Goal: Transaction & Acquisition: Purchase product/service

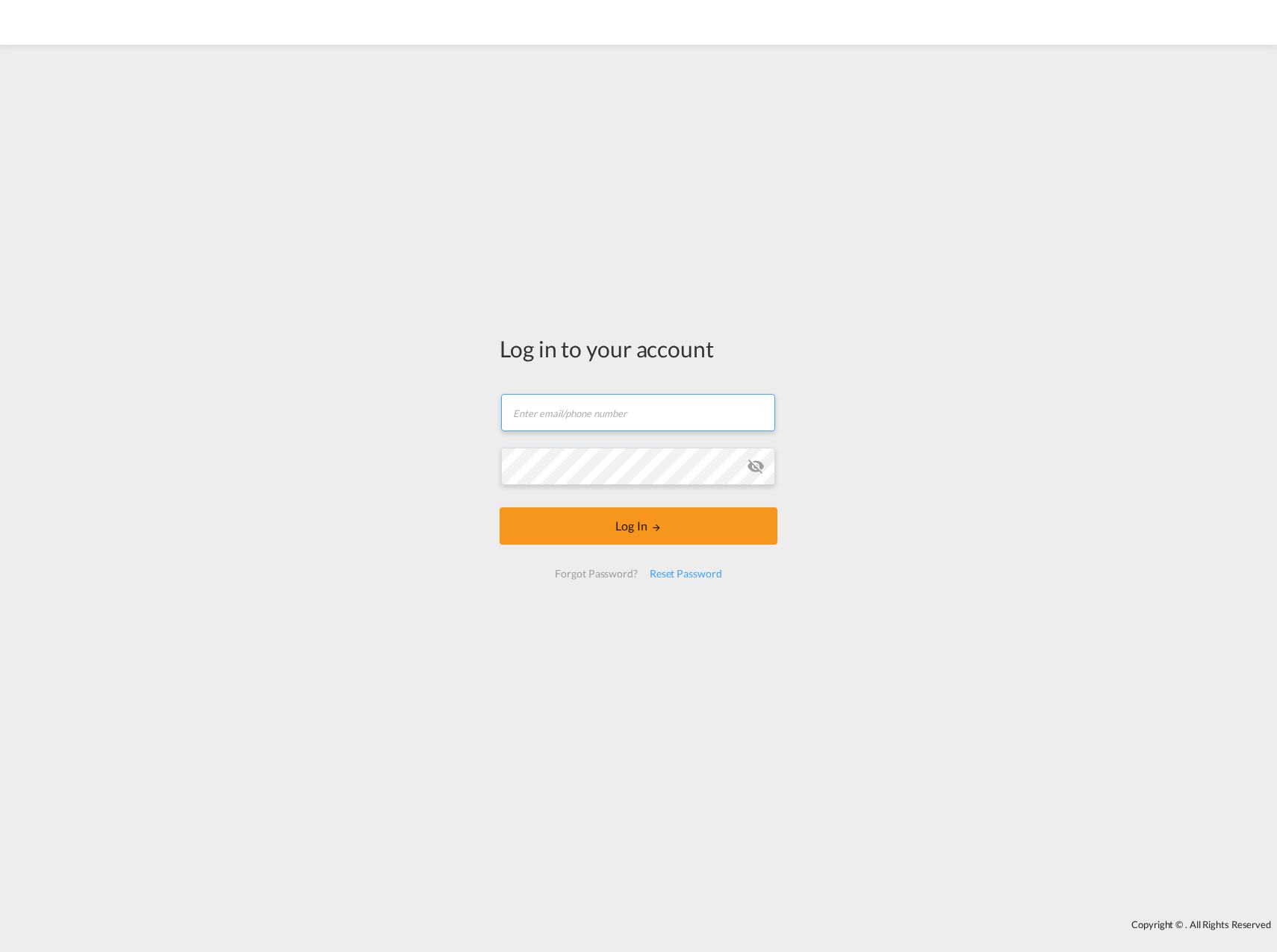
click at [632, 402] on input "text" at bounding box center [638, 413] width 274 height 37
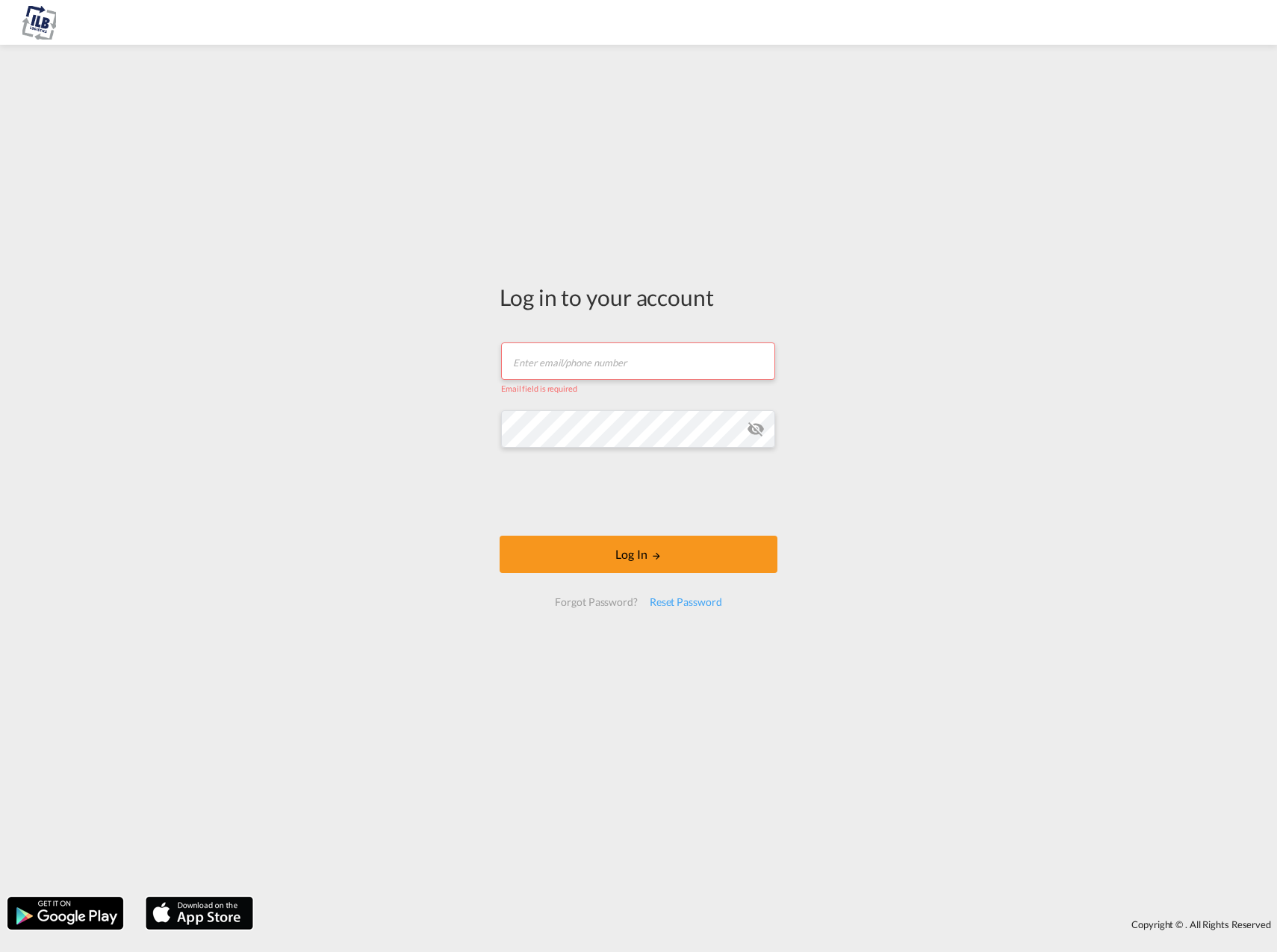
click at [615, 352] on input "text" at bounding box center [638, 361] width 274 height 37
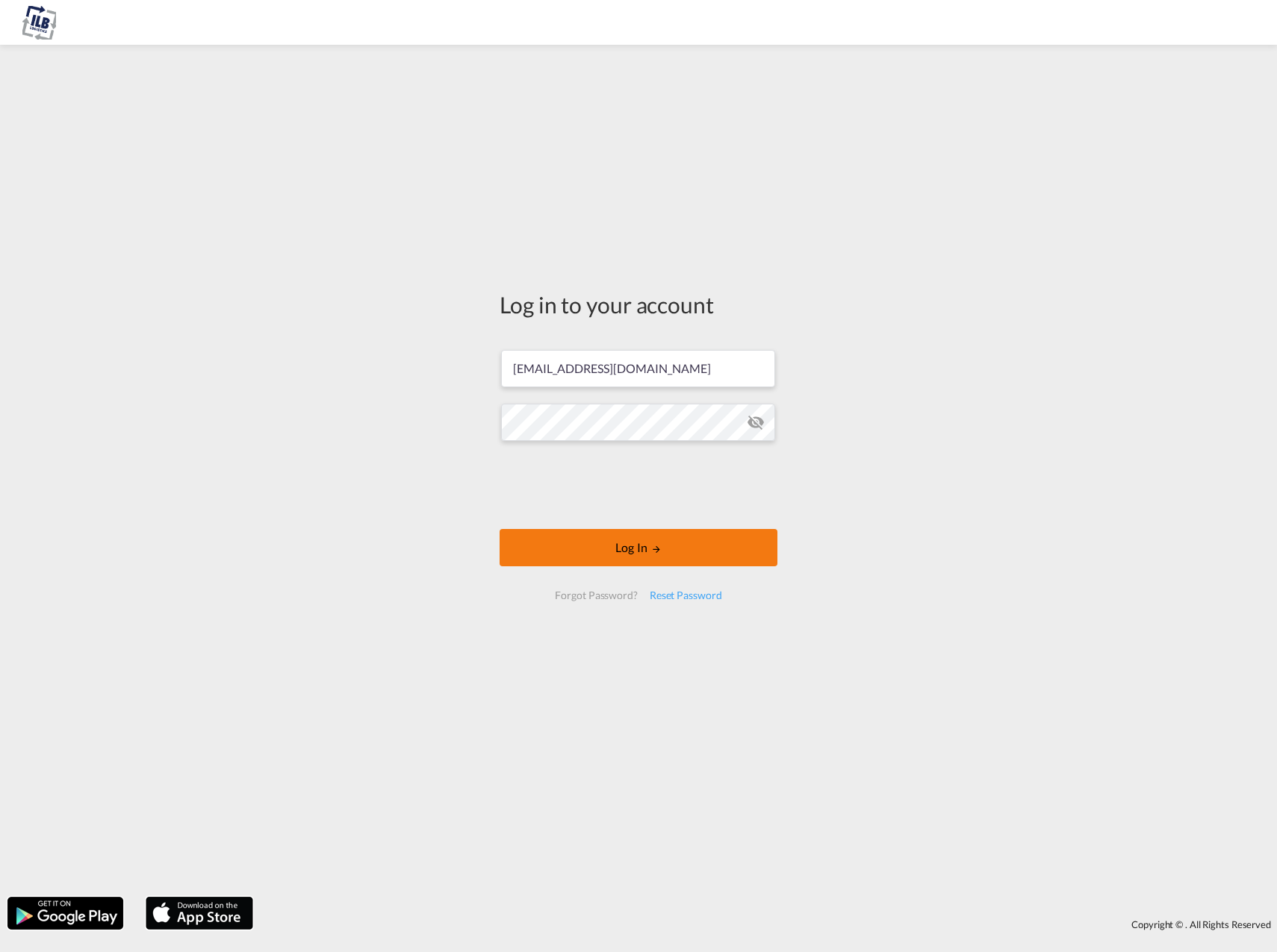
click at [557, 541] on button "Log In" at bounding box center [638, 548] width 278 height 37
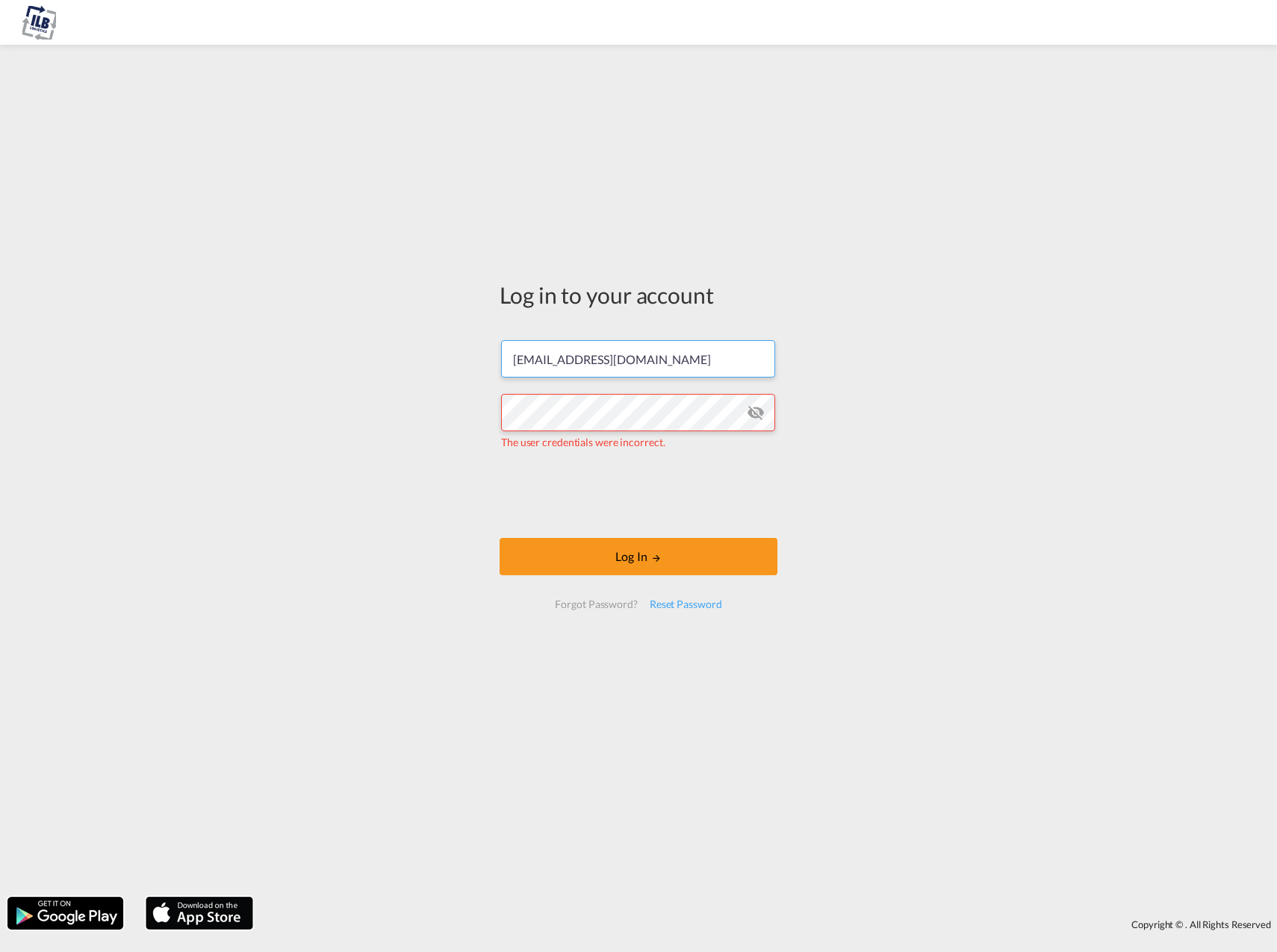
drag, startPoint x: 543, startPoint y: 363, endPoint x: 463, endPoint y: 370, distance: 80.3
click at [463, 370] on div "Log in to your account [EMAIL_ADDRESS][DOMAIN_NAME] The user credentials were i…" at bounding box center [638, 470] width 1277 height 837
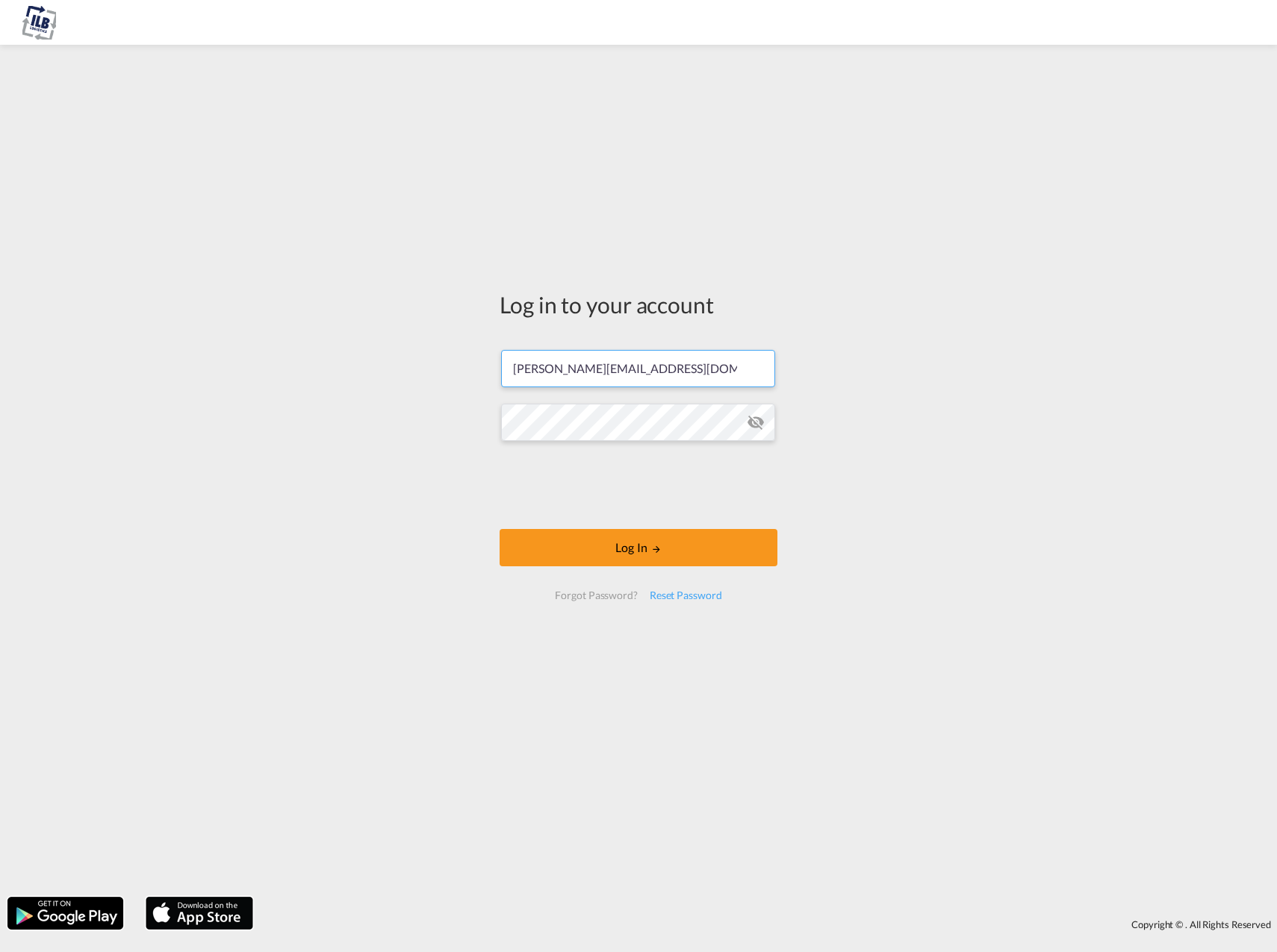
type input "[PERSON_NAME][EMAIL_ADDRESS][DOMAIN_NAME]"
click at [644, 547] on button "Log In" at bounding box center [638, 548] width 278 height 37
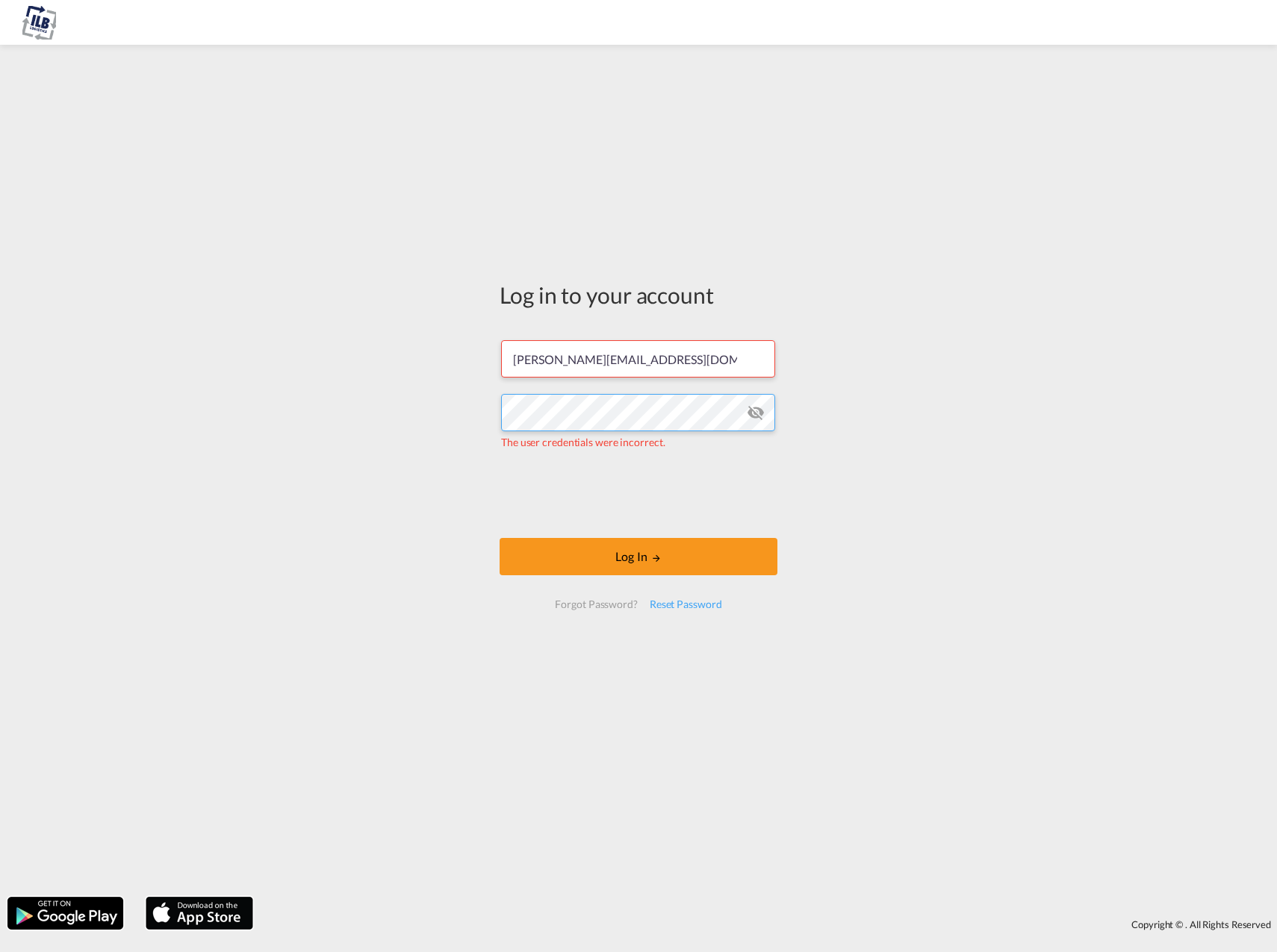
click at [425, 416] on div "Log in to your account [PERSON_NAME][EMAIL_ADDRESS][DOMAIN_NAME] The user crede…" at bounding box center [638, 470] width 1277 height 837
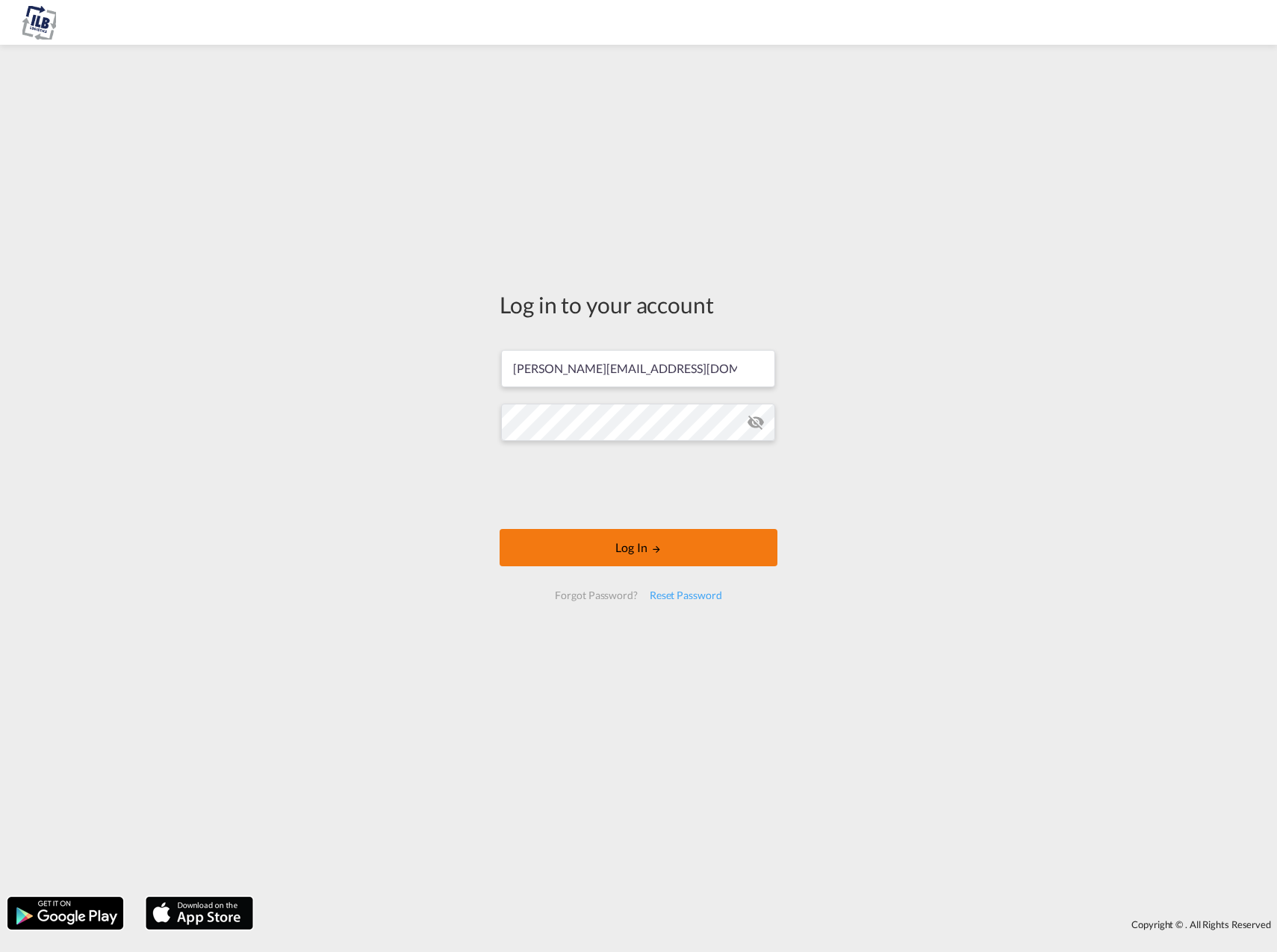
click at [579, 552] on button "Log In" at bounding box center [638, 548] width 278 height 37
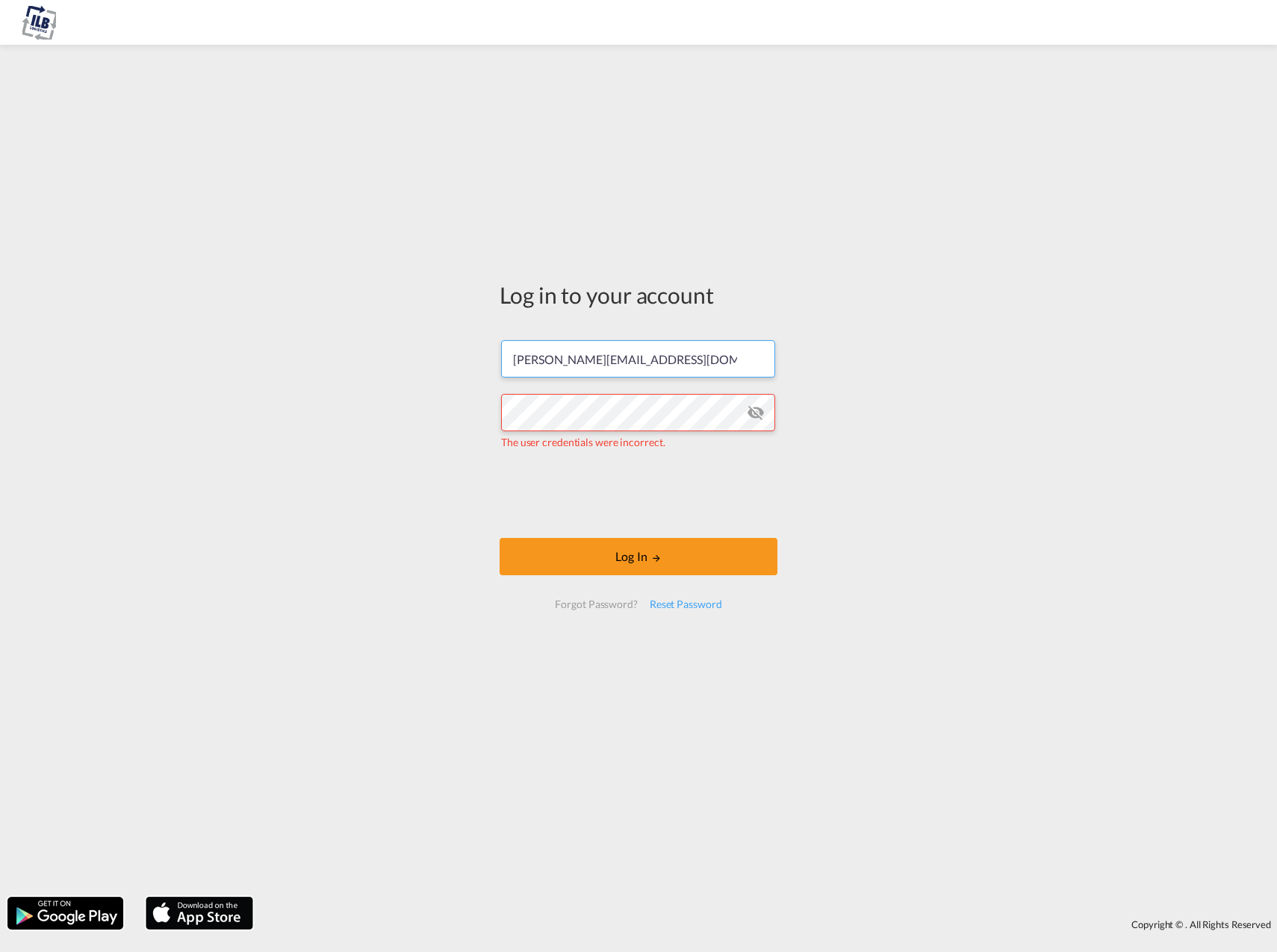
drag, startPoint x: 542, startPoint y: 359, endPoint x: 469, endPoint y: 353, distance: 73.2
click at [469, 353] on div "Log in to your account [PERSON_NAME][EMAIL_ADDRESS][DOMAIN_NAME] The user crede…" at bounding box center [638, 470] width 1277 height 837
click at [633, 362] on input "[PERSON_NAME][EMAIL_ADDRESS][DOMAIN_NAME]" at bounding box center [638, 359] width 274 height 37
drag, startPoint x: 627, startPoint y: 365, endPoint x: 430, endPoint y: 354, distance: 197.3
click at [430, 354] on div "Log in to your account [PERSON_NAME][EMAIL_ADDRESS][DOMAIN_NAME] The user crede…" at bounding box center [638, 470] width 1277 height 837
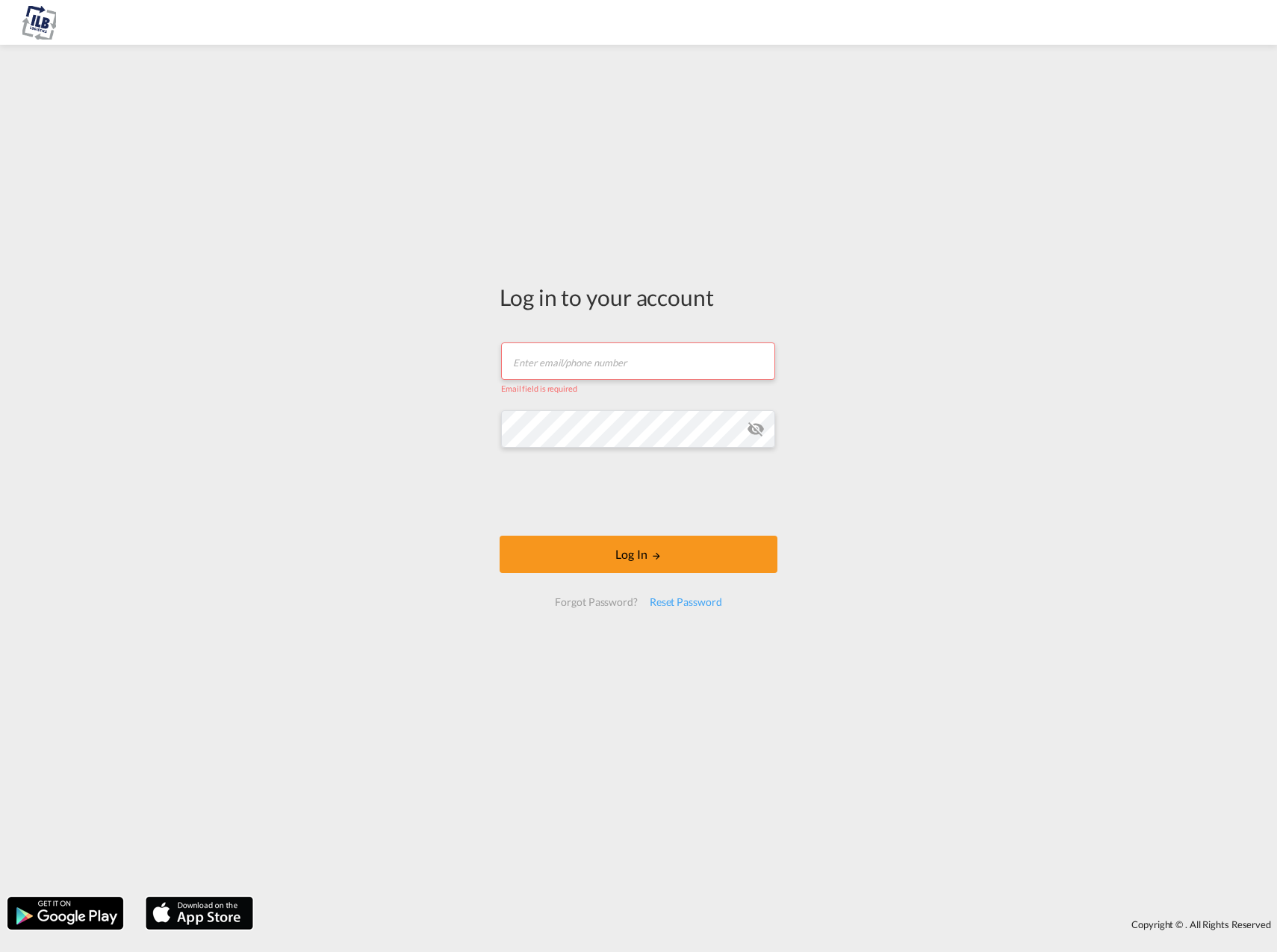
click at [589, 371] on input "text" at bounding box center [638, 361] width 274 height 37
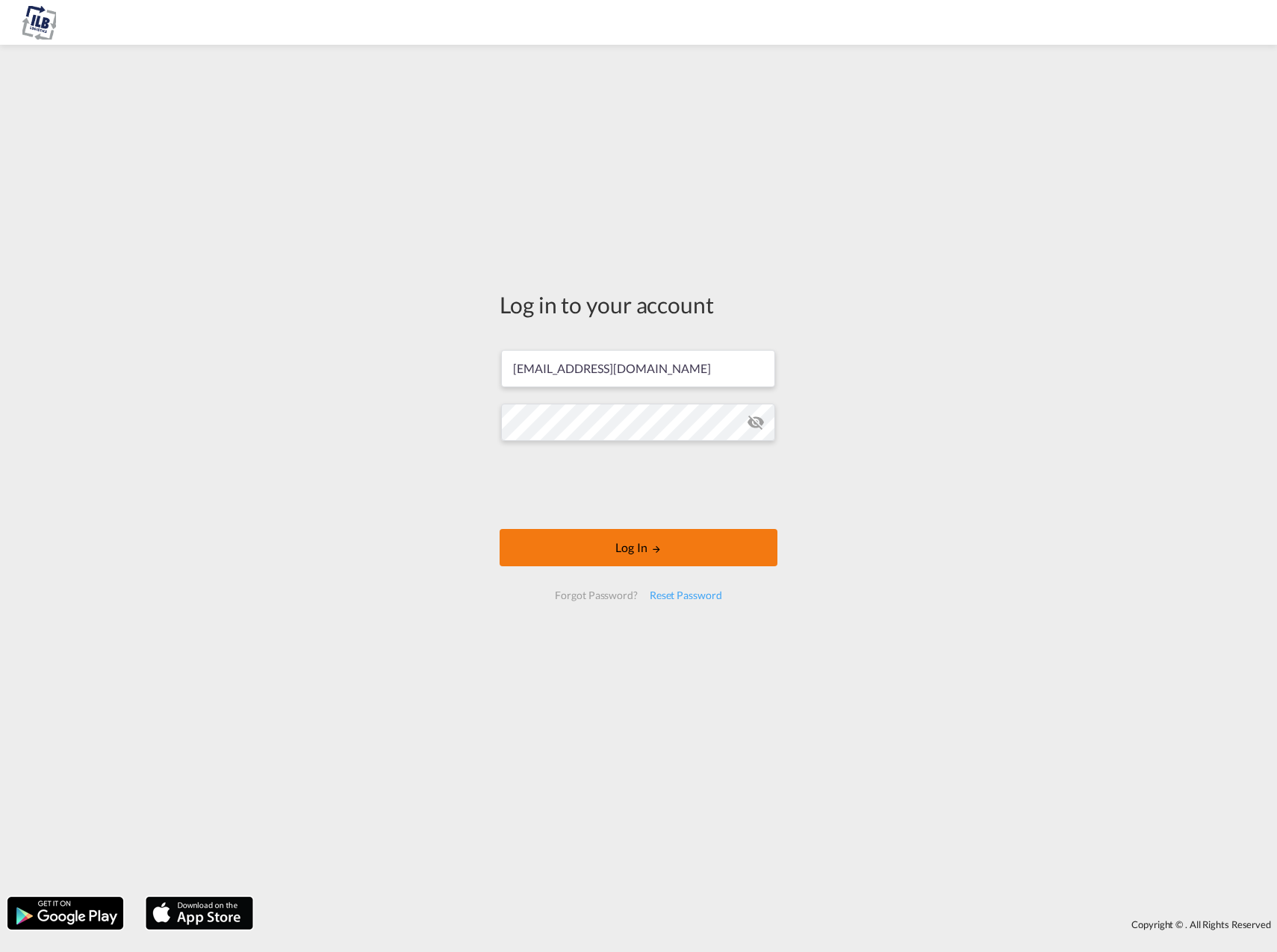
click at [596, 536] on button "Log In" at bounding box center [638, 548] width 278 height 37
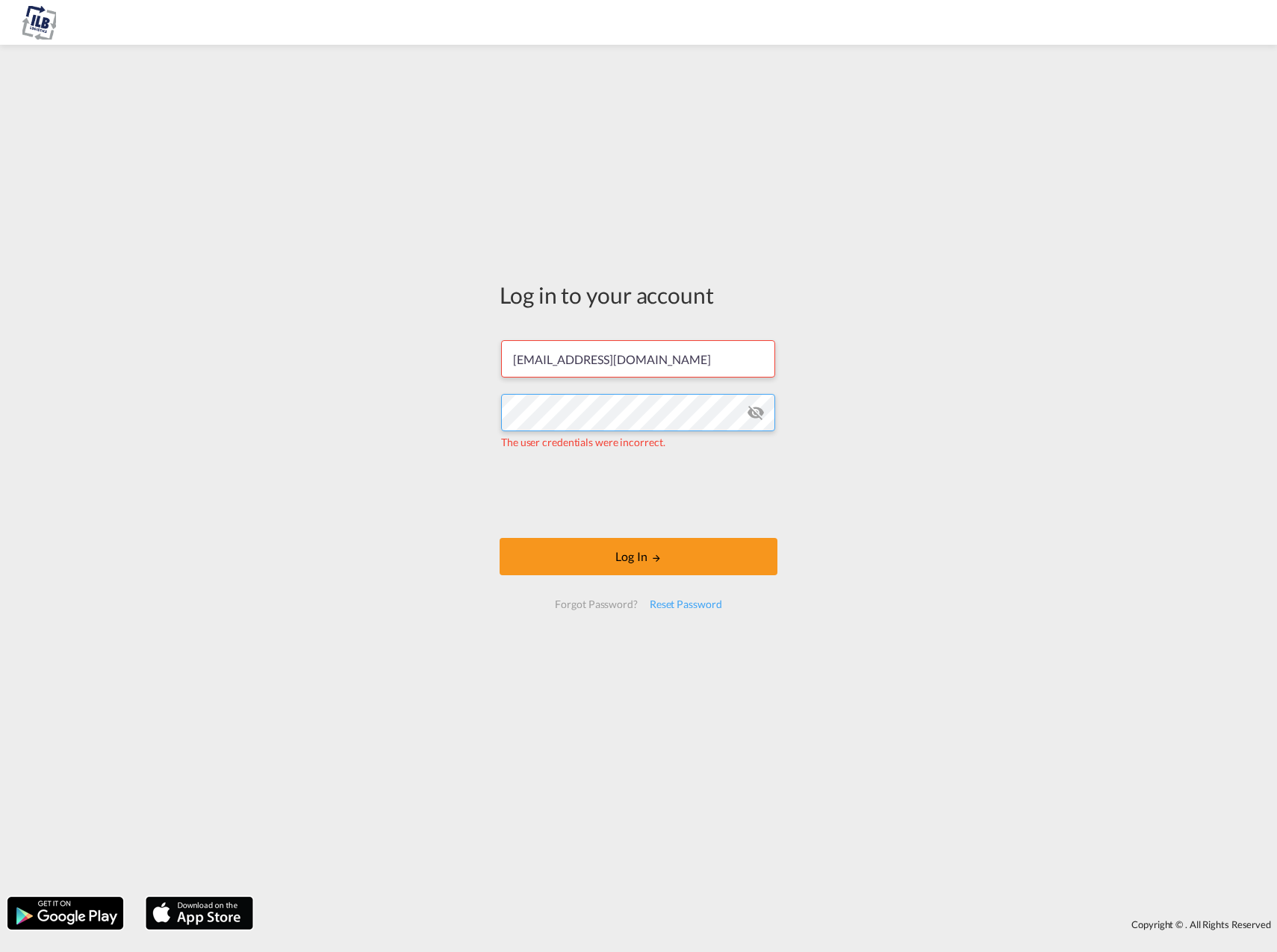
click at [413, 419] on div "Log in to your account [EMAIL_ADDRESS][DOMAIN_NAME] The user credentials were i…" at bounding box center [638, 470] width 1277 height 837
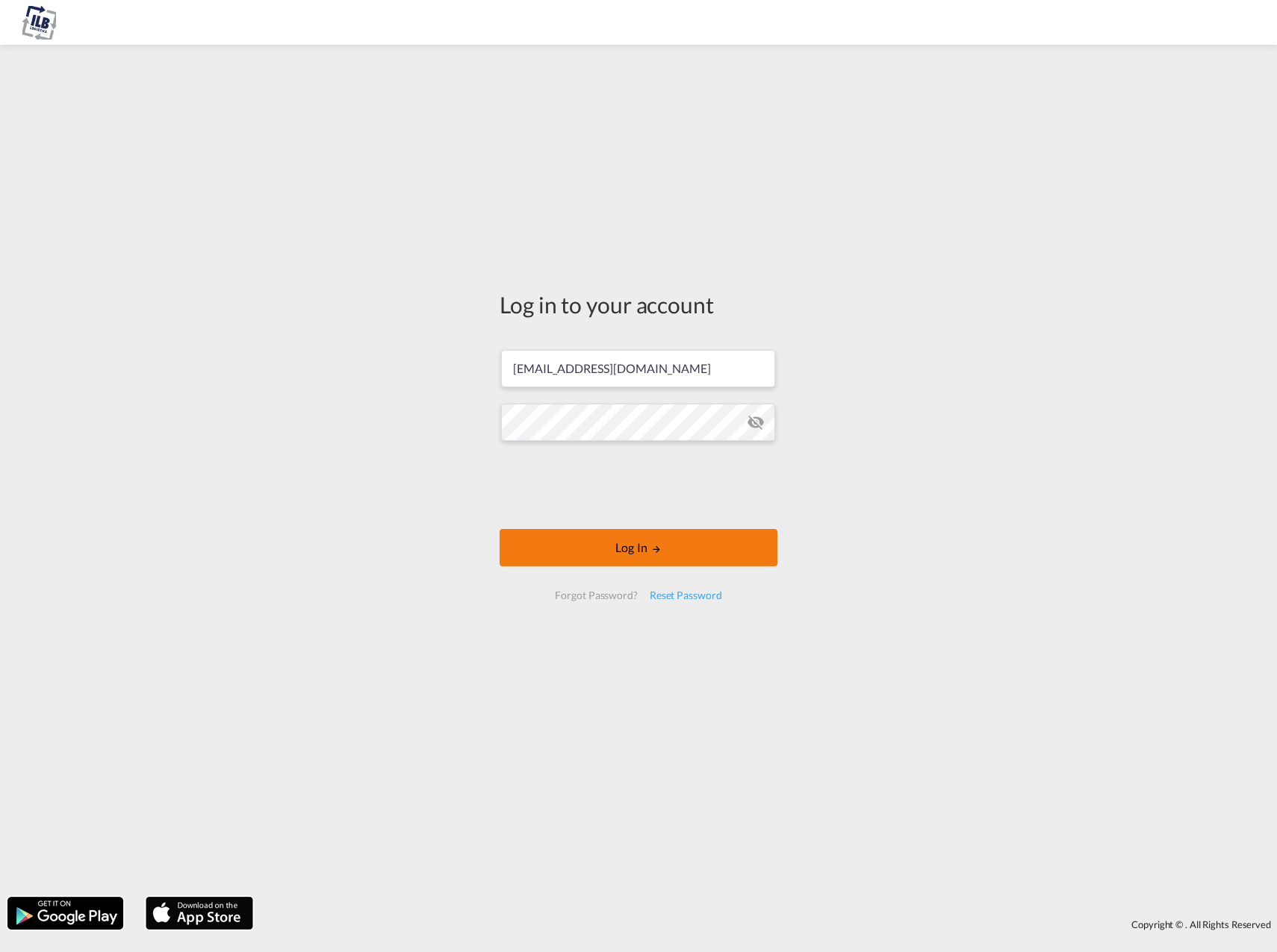
click at [598, 532] on button "Log In" at bounding box center [638, 548] width 278 height 37
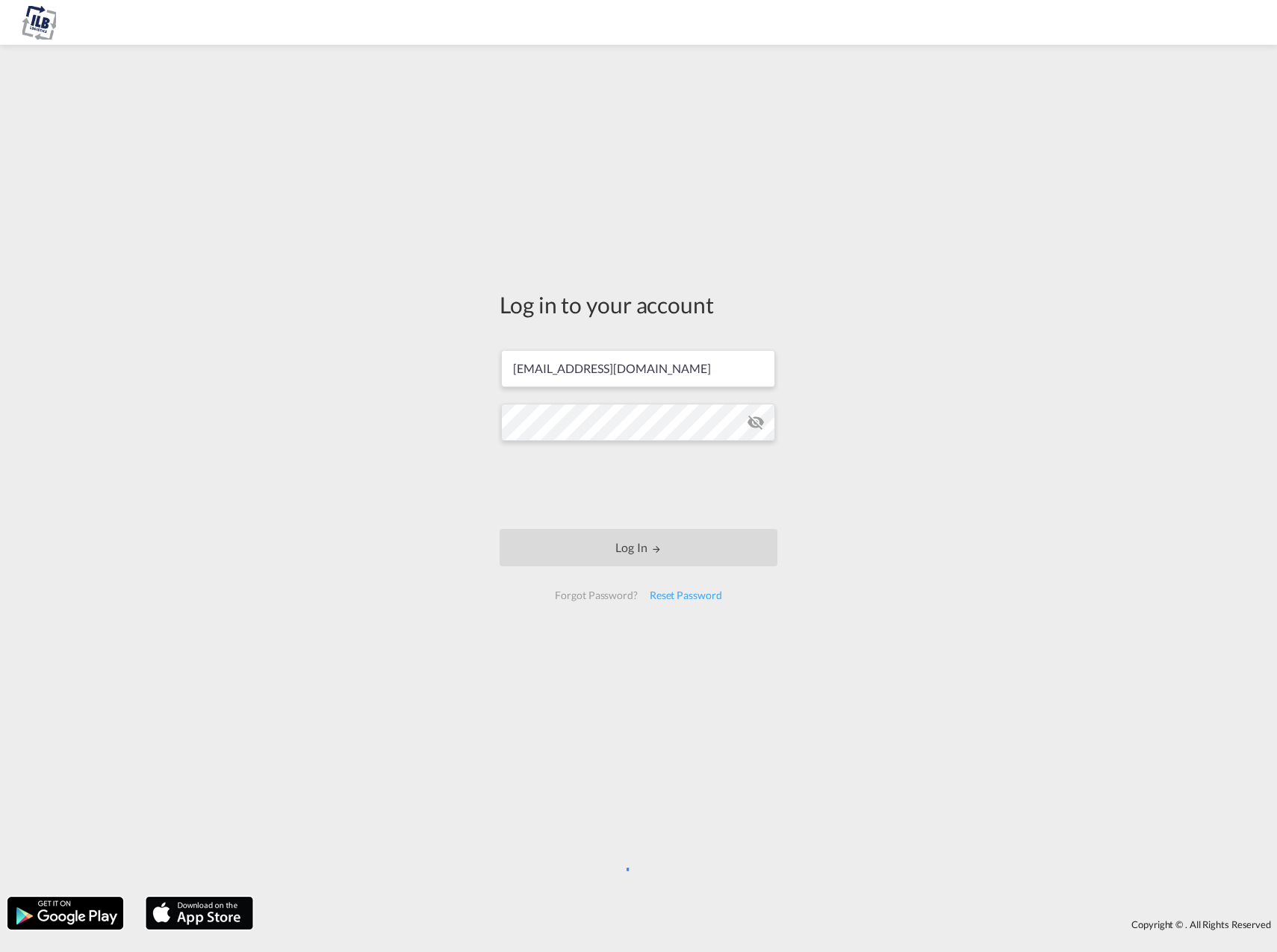
click at [758, 421] on md-icon "icon-eye-off" at bounding box center [755, 422] width 18 height 18
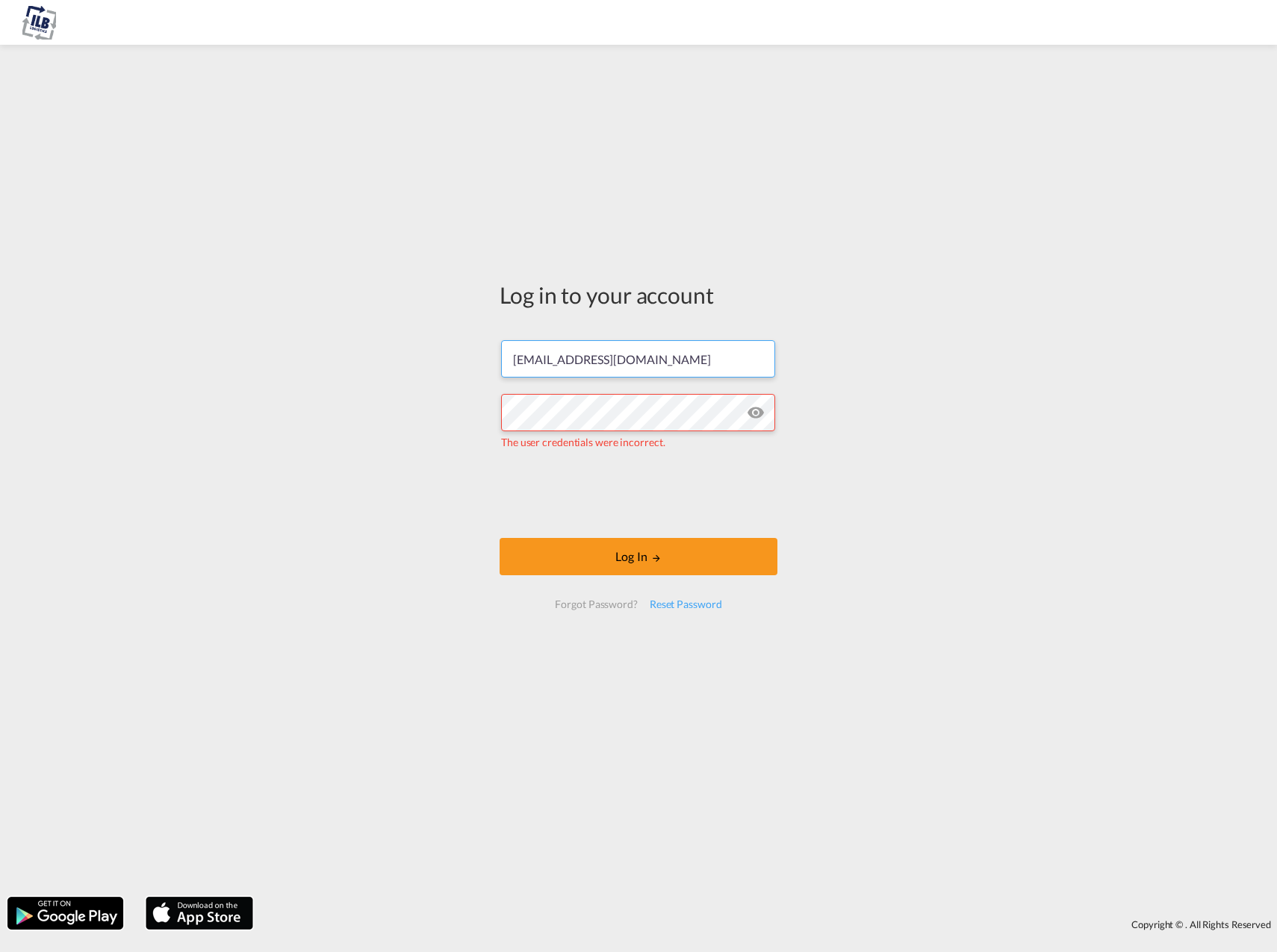
drag, startPoint x: 542, startPoint y: 359, endPoint x: 398, endPoint y: 362, distance: 144.0
click at [398, 362] on div "Log in to your account [EMAIL_ADDRESS][DOMAIN_NAME] The user credentials were i…" at bounding box center [638, 470] width 1277 height 837
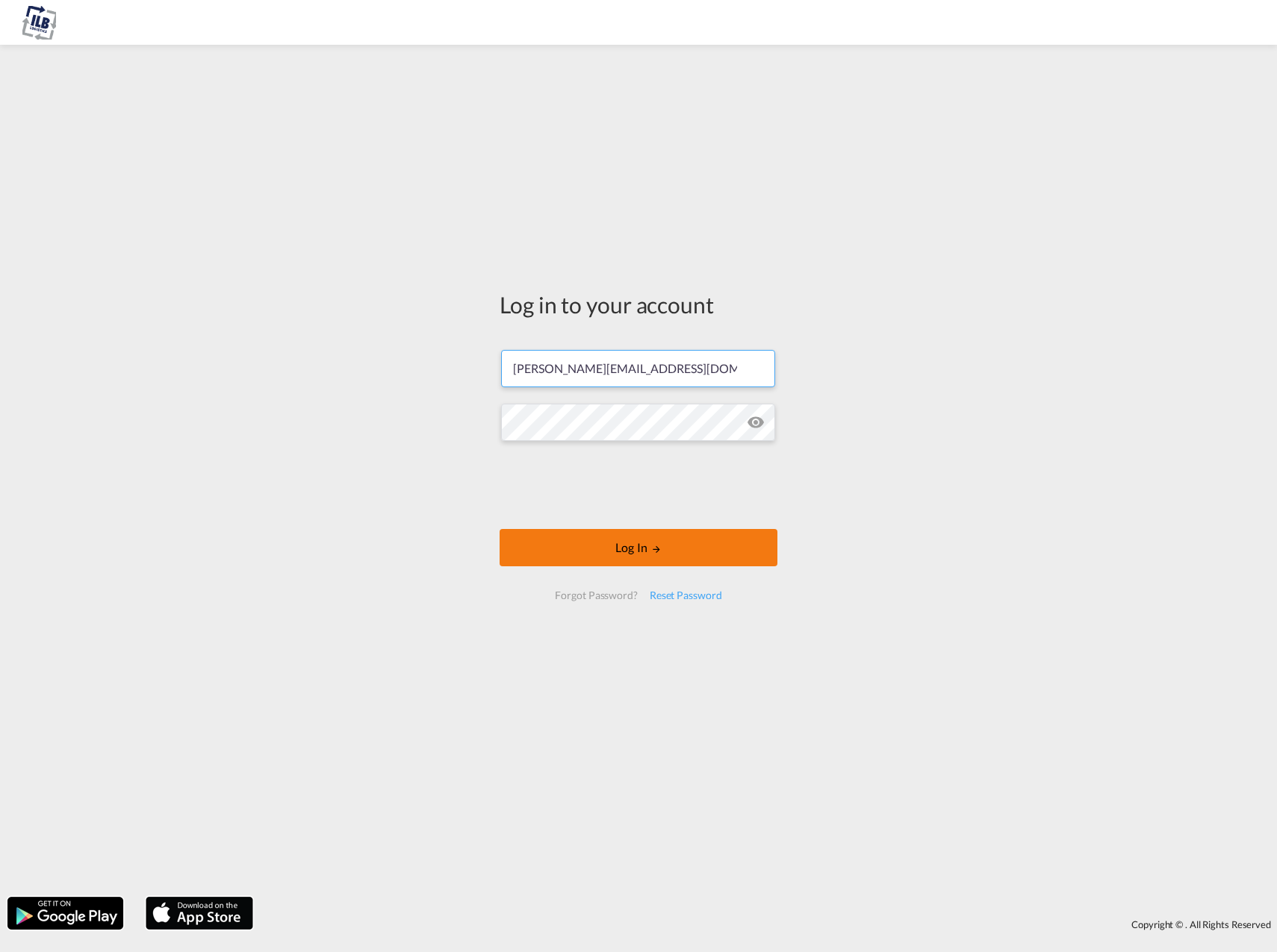
type input "[PERSON_NAME][EMAIL_ADDRESS][DOMAIN_NAME]"
click at [647, 530] on button "Log In" at bounding box center [638, 548] width 278 height 37
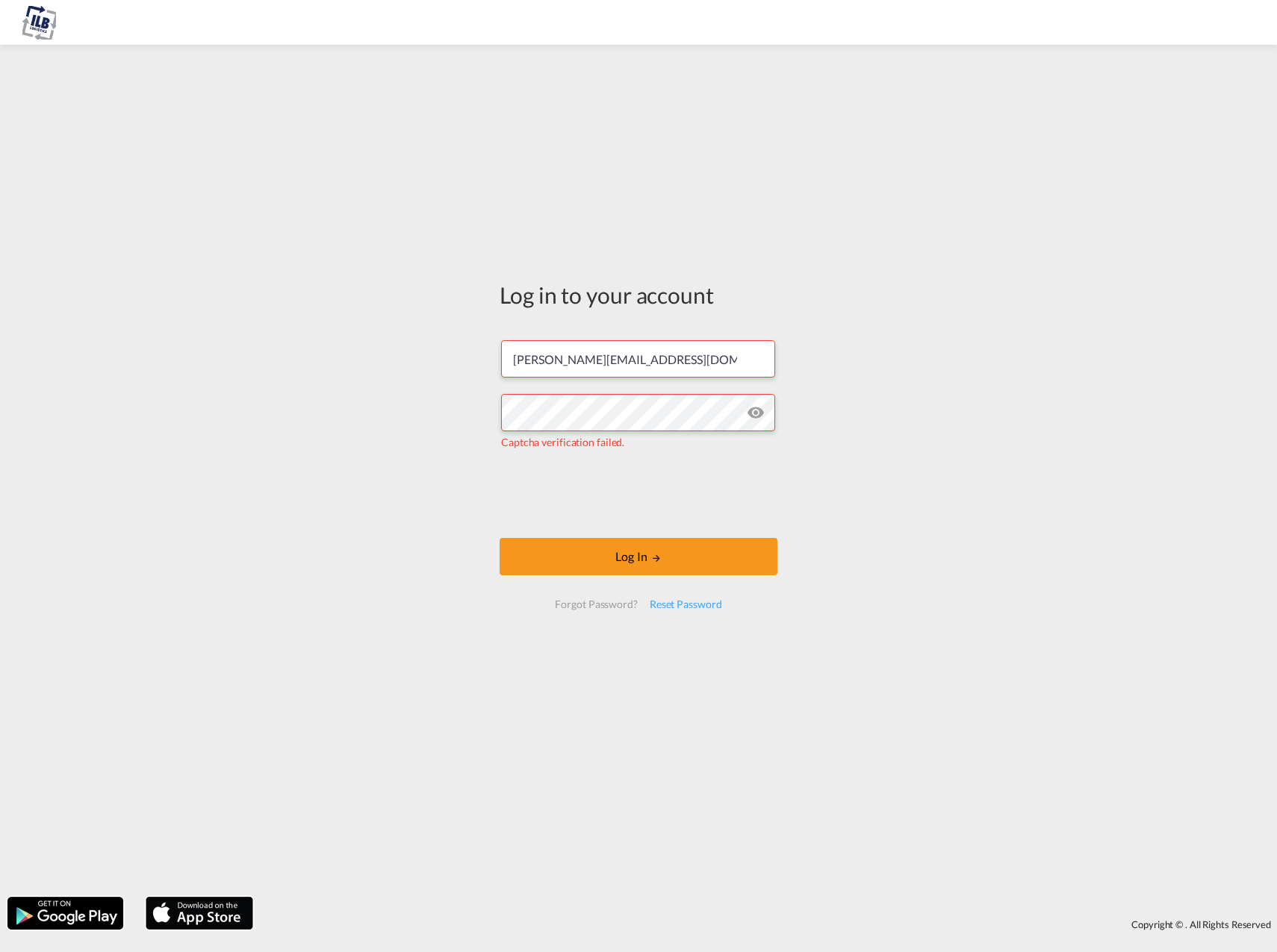
click at [39, 27] on img at bounding box center [39, 23] width 34 height 34
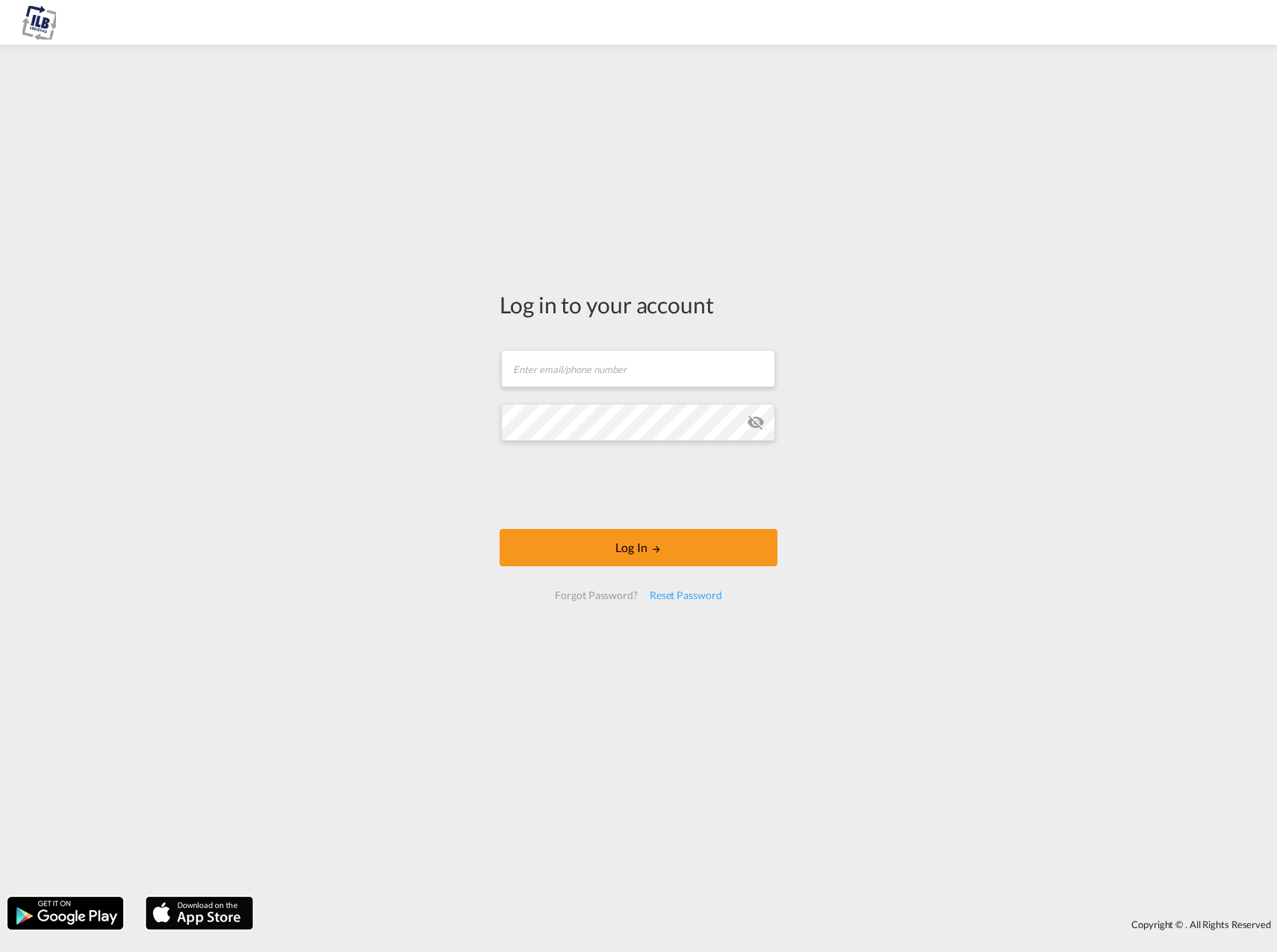
click at [672, 570] on form "Email field is required Password field is required Log In Forgot Password? Rese…" at bounding box center [638, 474] width 278 height 280
click at [695, 603] on div "Reset Password" at bounding box center [685, 596] width 84 height 27
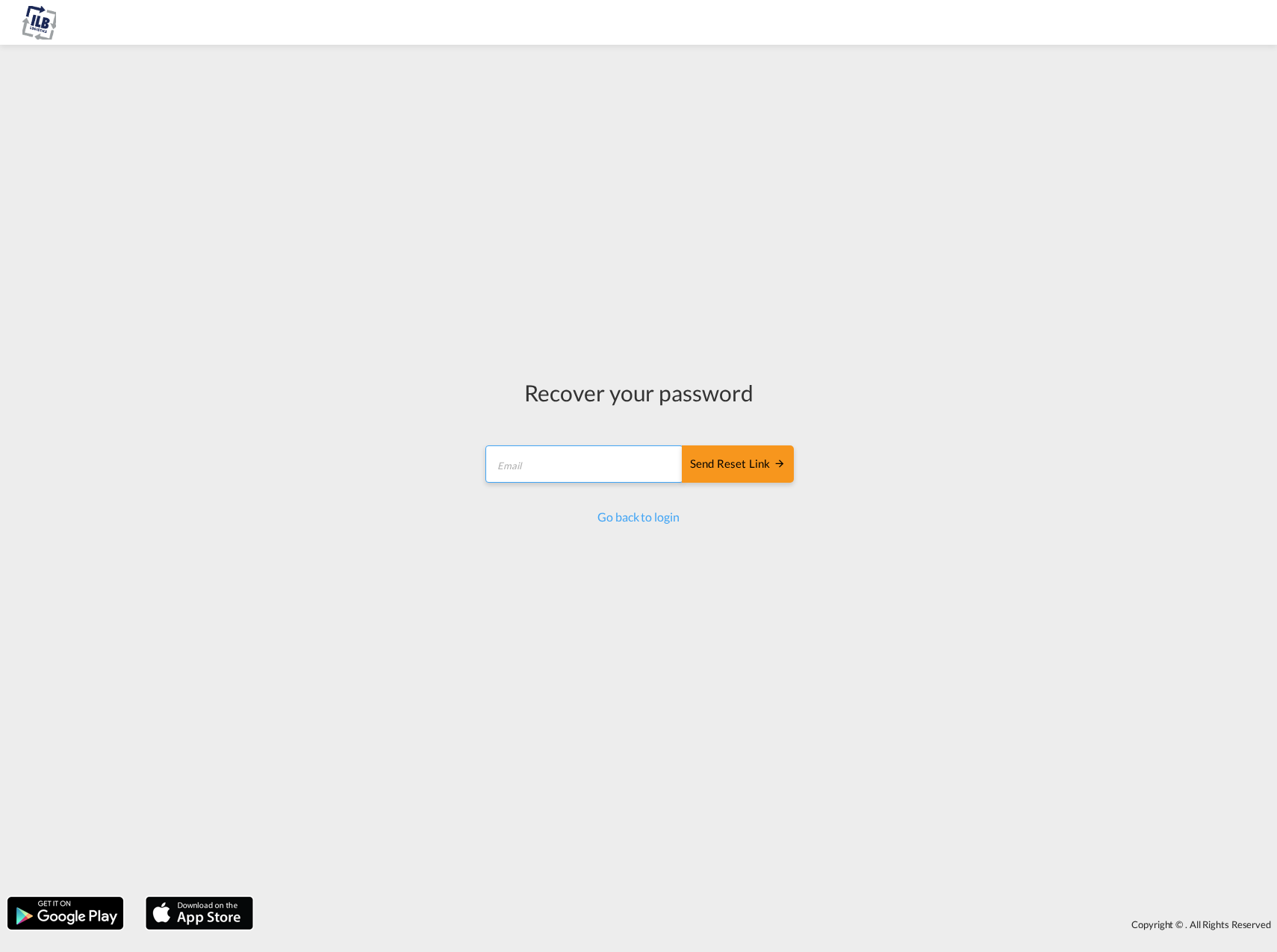
click at [617, 462] on input "email" at bounding box center [584, 464] width 198 height 37
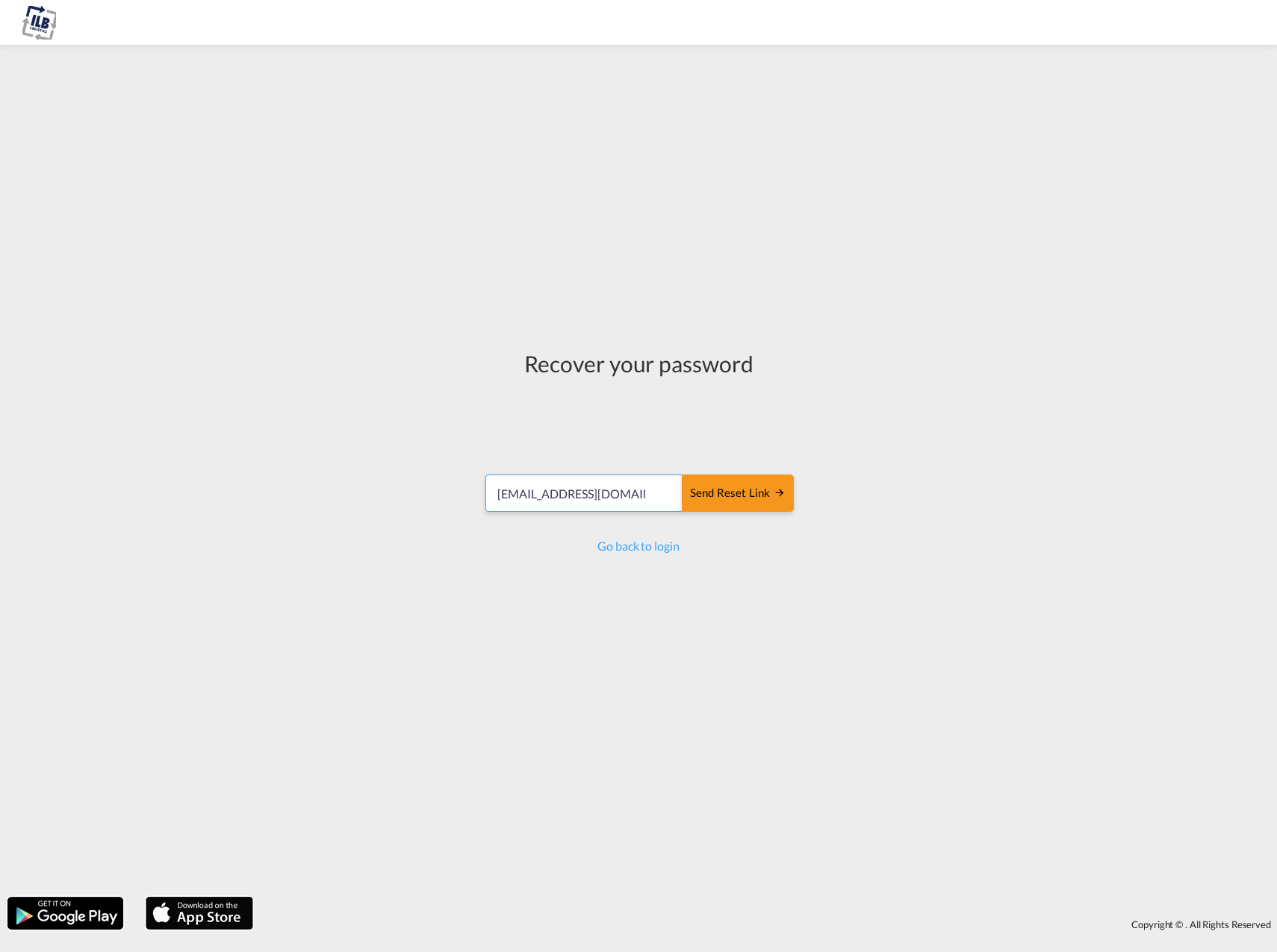
drag, startPoint x: 528, startPoint y: 493, endPoint x: 437, endPoint y: 490, distance: 91.0
click at [438, 490] on div "Recover your password [EMAIL_ADDRESS][DOMAIN_NAME] Send reset link Send reset l…" at bounding box center [638, 470] width 1277 height 837
type input "[PERSON_NAME][EMAIL_ADDRESS][DOMAIN_NAME]"
click at [751, 496] on div "Send reset link" at bounding box center [737, 494] width 95 height 17
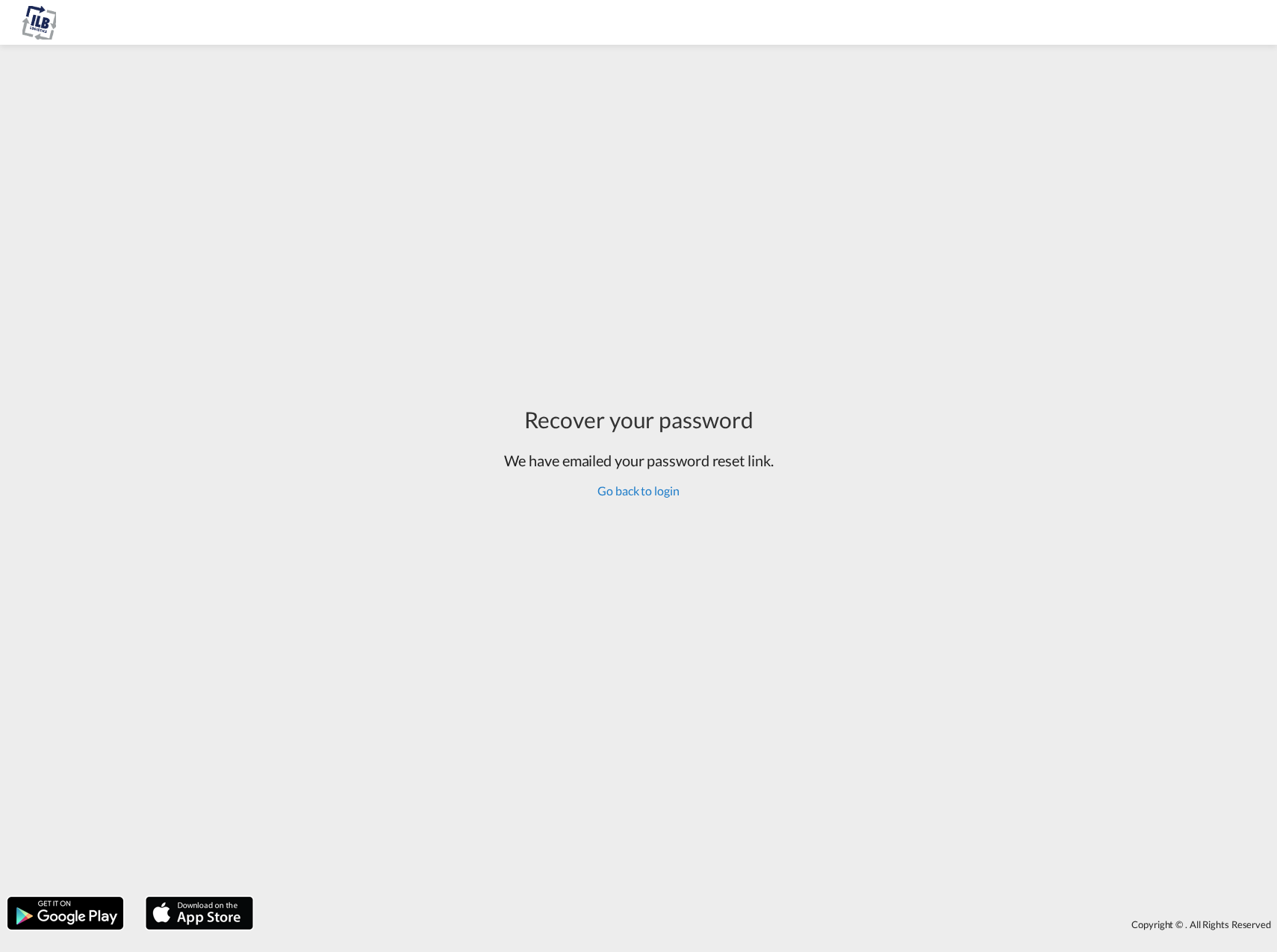
click at [661, 490] on link "Go back to login" at bounding box center [638, 490] width 82 height 14
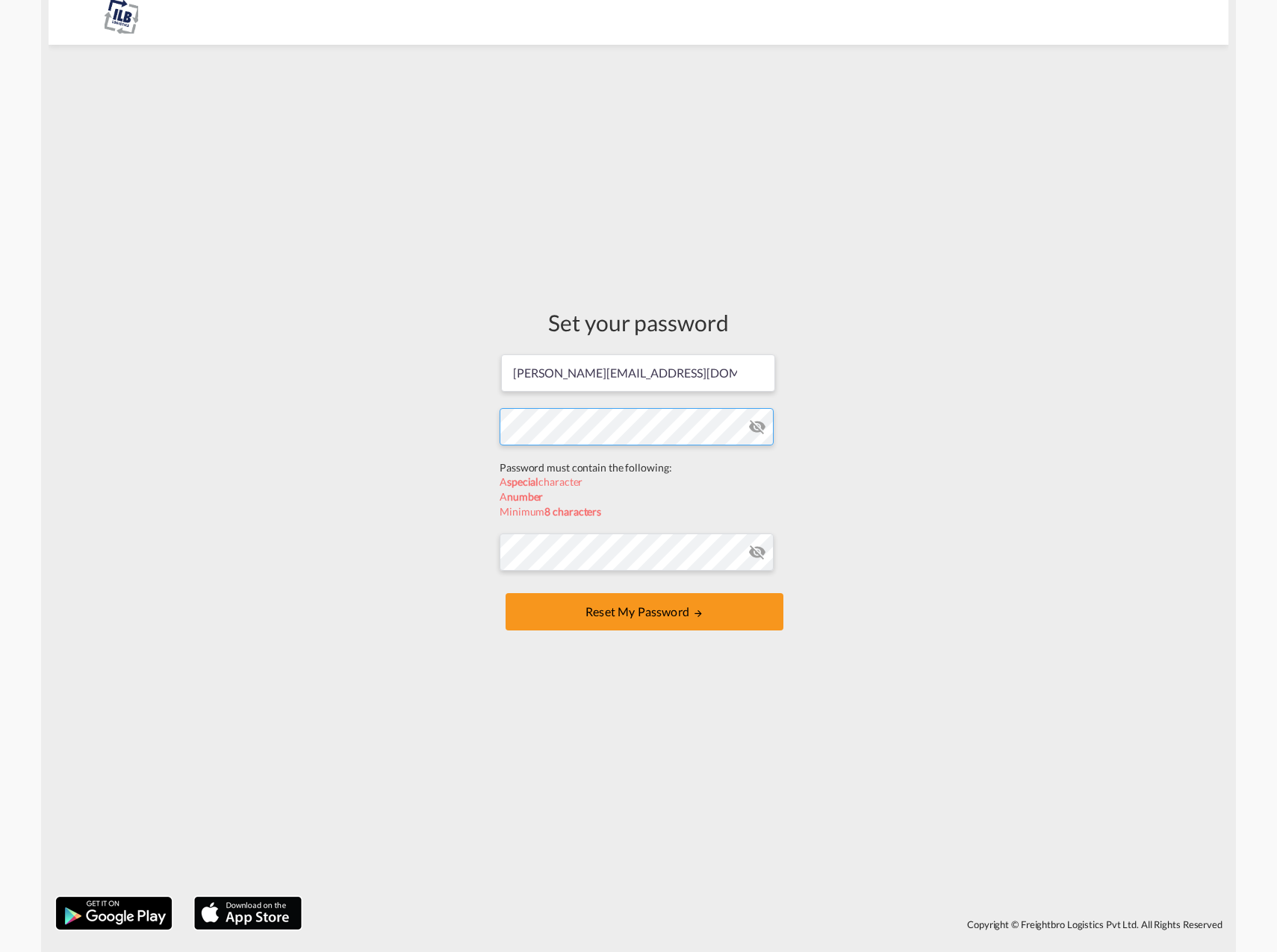
click at [567, 469] on form "jonas@ilb-group.com Password must contain the following: A special character A …" at bounding box center [638, 494] width 278 height 282
click at [423, 427] on div "Set your password jonas@ilb-group.com Password must contain the following: A sp…" at bounding box center [638, 470] width 1179 height 837
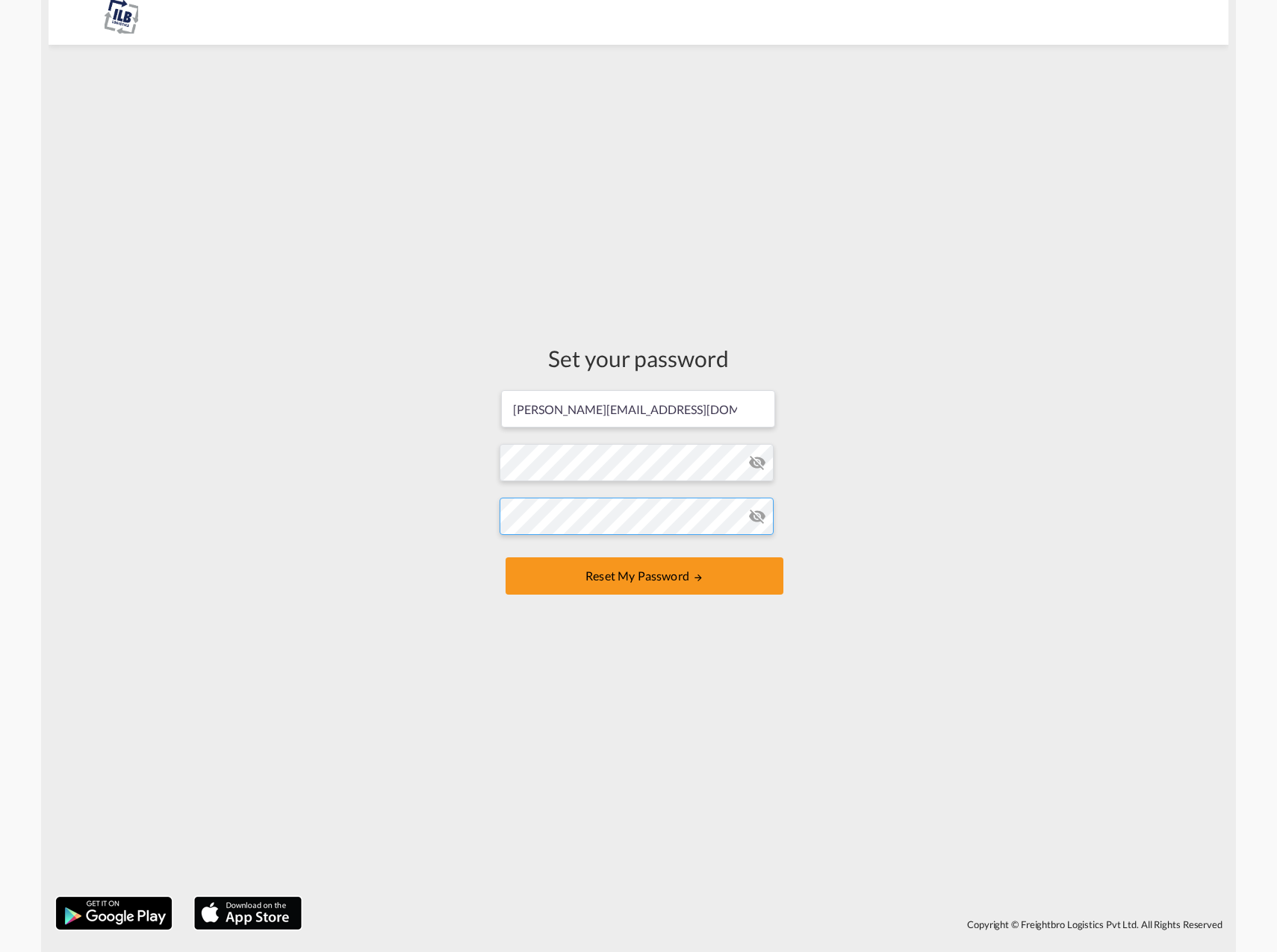
click at [570, 541] on form "jonas@ilb-group.com Password must contain the following: A special character A …" at bounding box center [638, 494] width 278 height 211
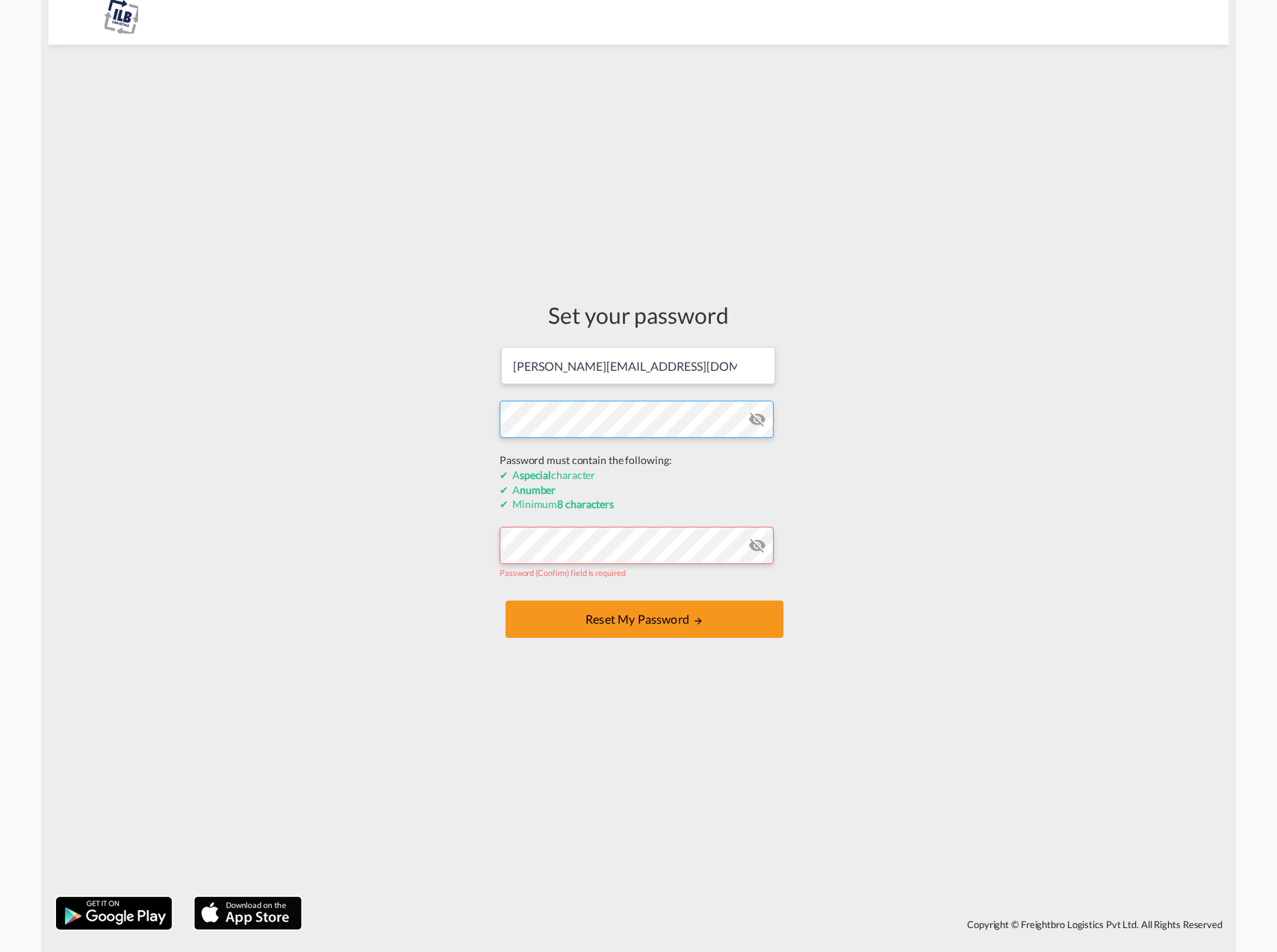
click at [383, 450] on div "Set your password jonas@ilb-group.com Password must contain the following: A sp…" at bounding box center [638, 470] width 1179 height 837
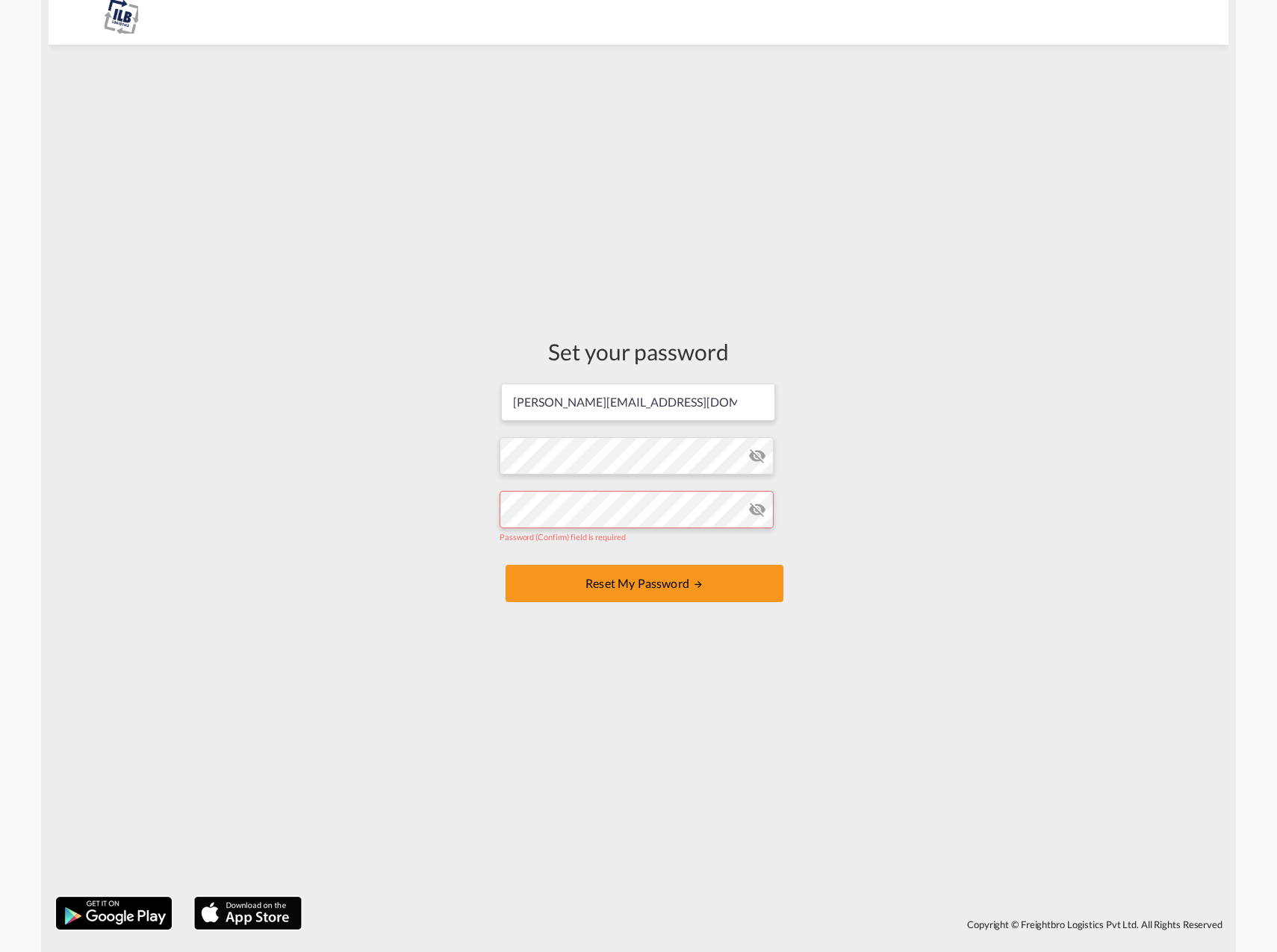
click at [597, 547] on form "jonas@ilb-group.com Password must contain the following: A special character A …" at bounding box center [638, 495] width 278 height 224
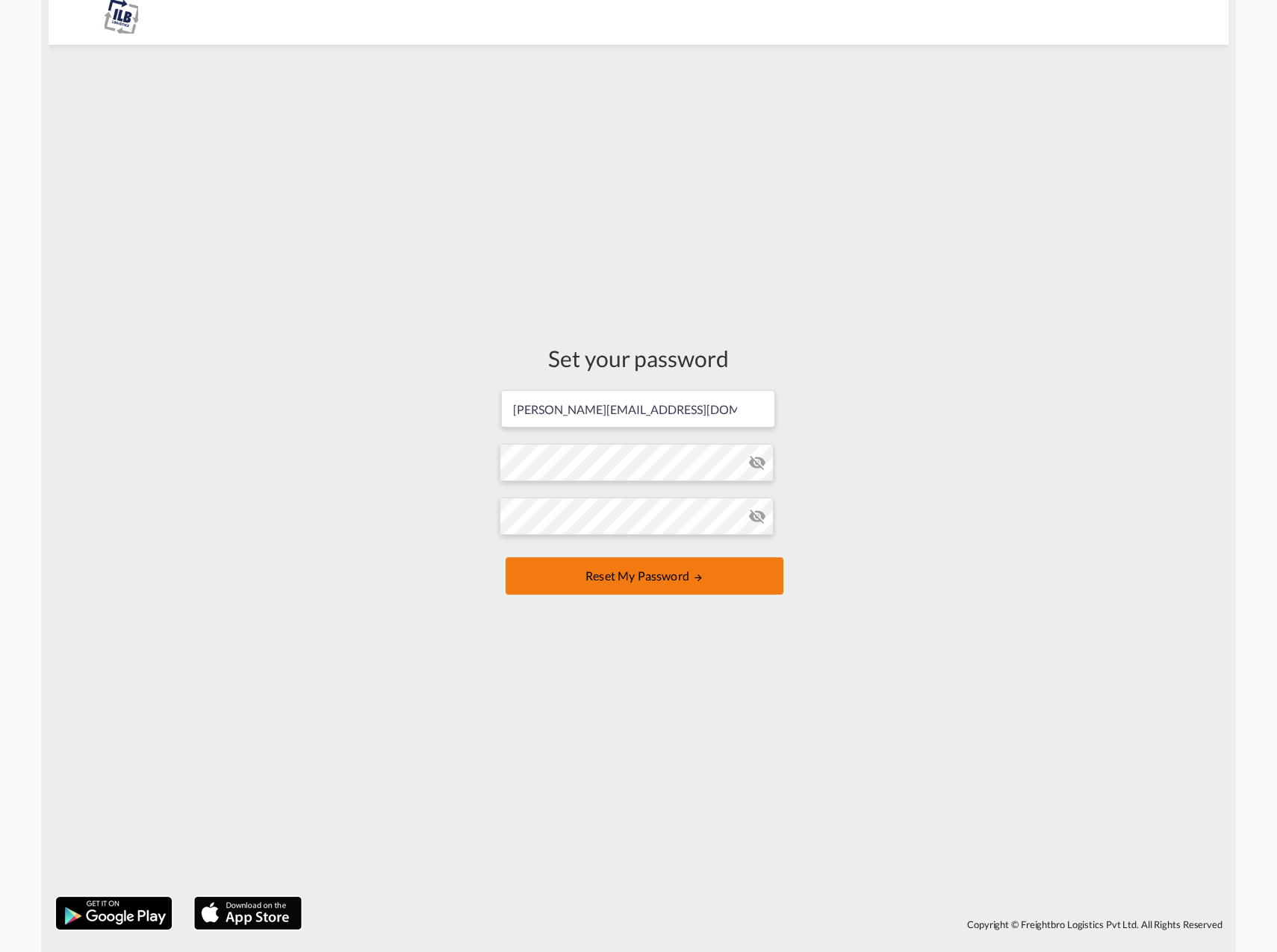
click at [610, 574] on button "Reset my password" at bounding box center [644, 576] width 278 height 37
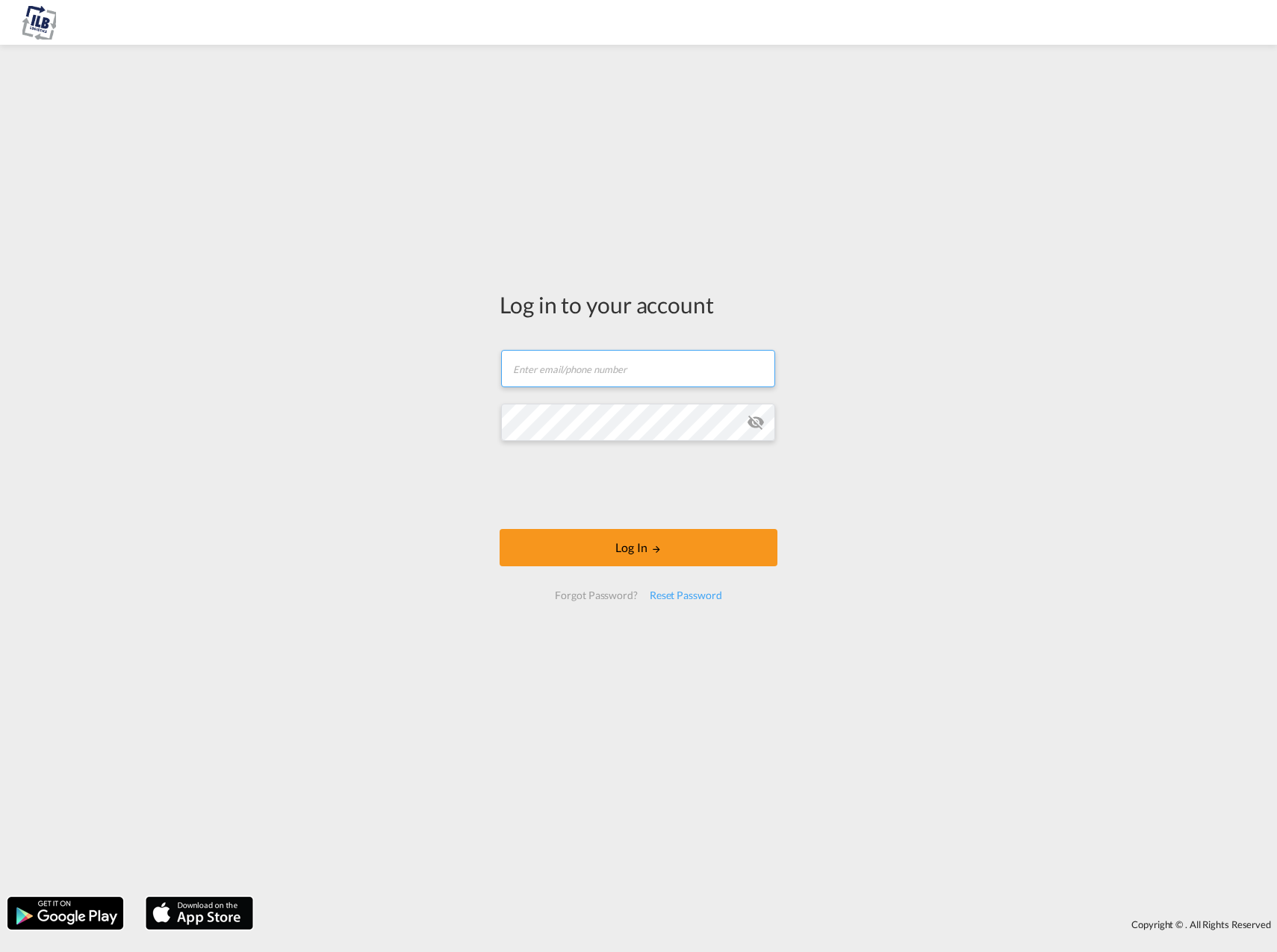
click at [591, 377] on input "text" at bounding box center [638, 369] width 274 height 37
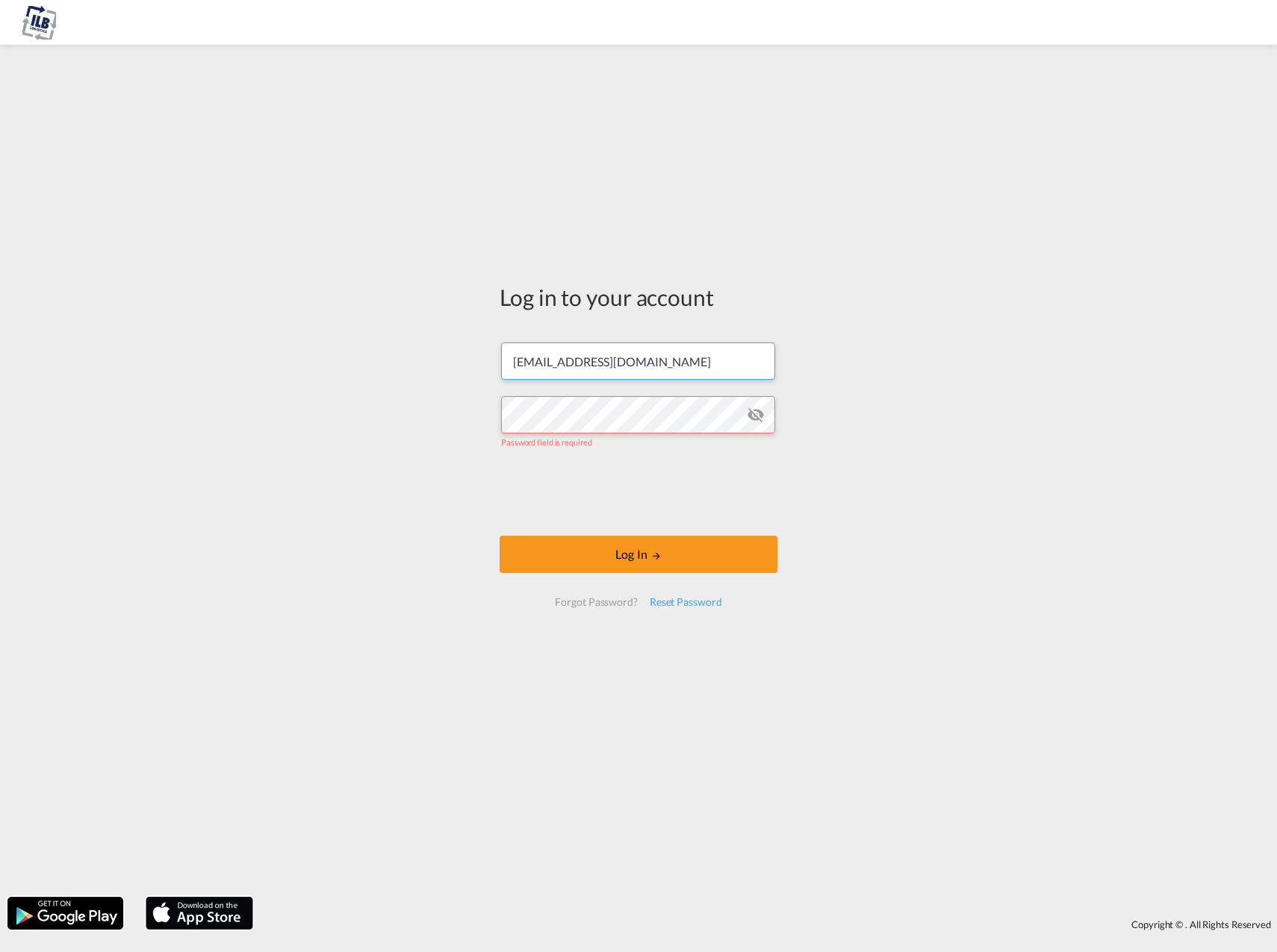
drag, startPoint x: 543, startPoint y: 371, endPoint x: 422, endPoint y: 373, distance: 121.0
click at [422, 373] on div "Log in to your account cs-sea@ilb-group.com Password field is required Log In F…" at bounding box center [638, 470] width 1277 height 837
type input "[PERSON_NAME][EMAIL_ADDRESS][DOMAIN_NAME]"
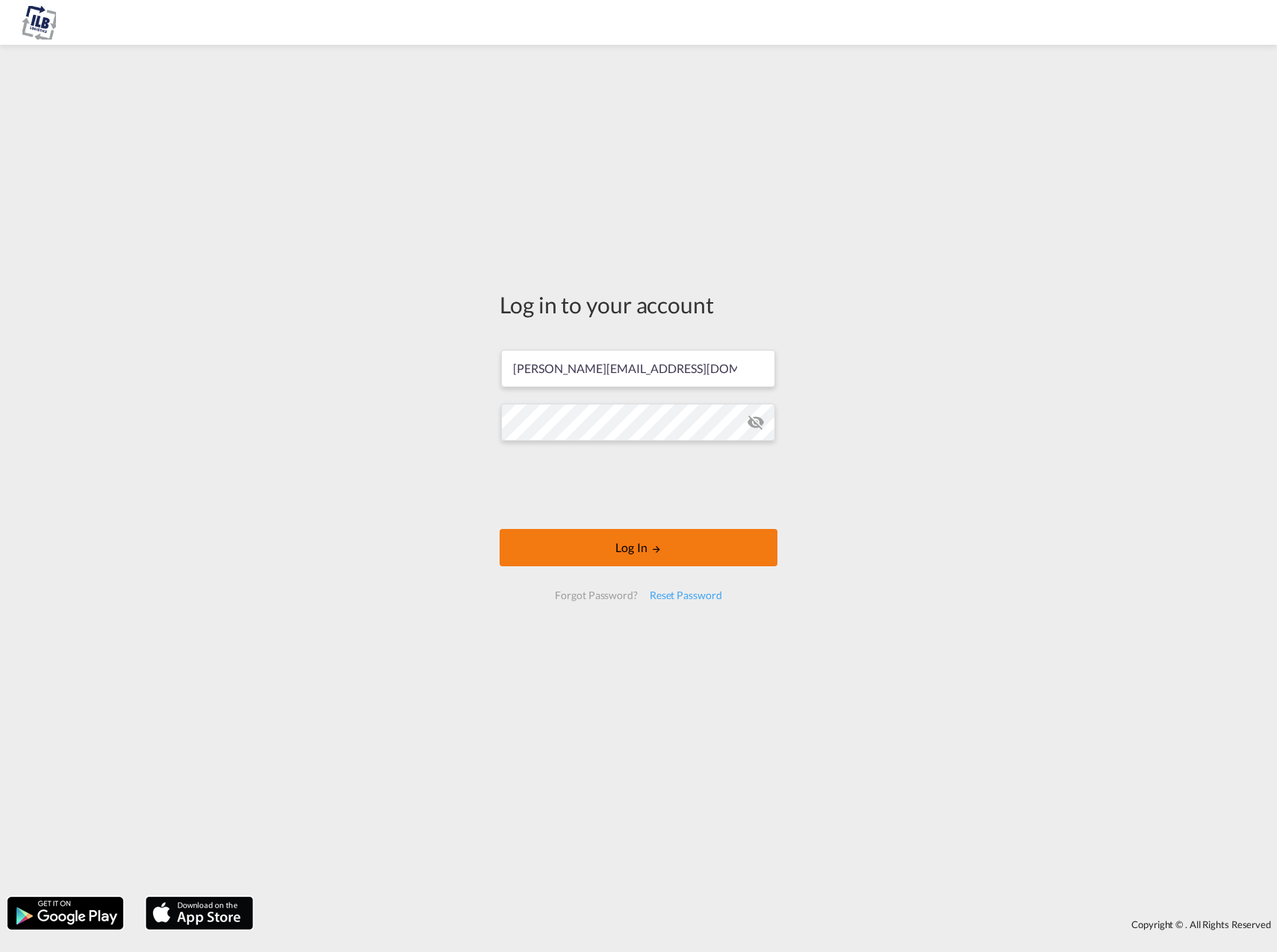
click at [564, 541] on button "Log In" at bounding box center [638, 548] width 278 height 37
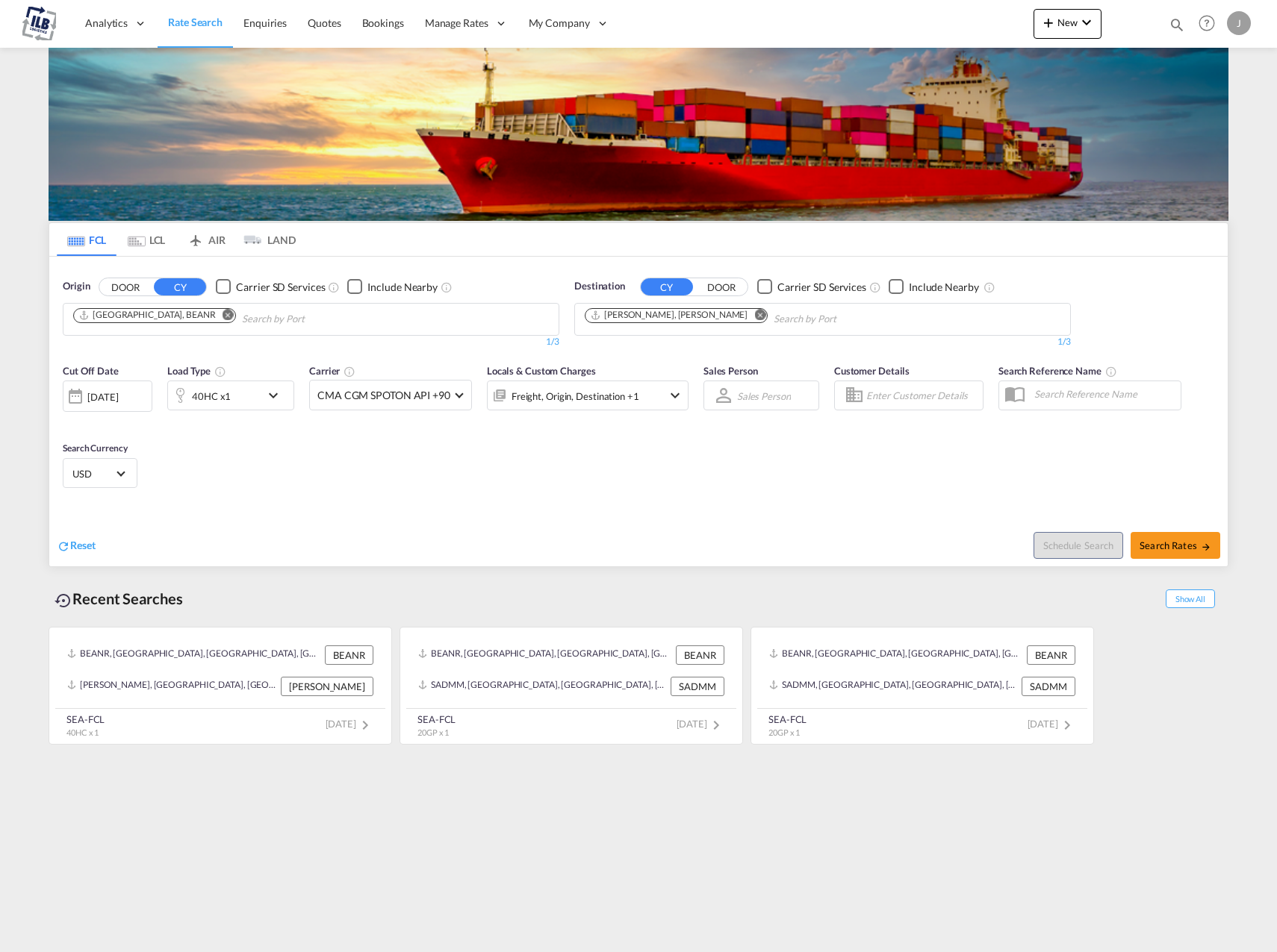
drag, startPoint x: 701, startPoint y: 317, endPoint x: 693, endPoint y: 318, distance: 8.1
click at [754, 317] on md-icon "Remove" at bounding box center [759, 314] width 11 height 11
click at [662, 324] on input "Chips input." at bounding box center [656, 320] width 142 height 24
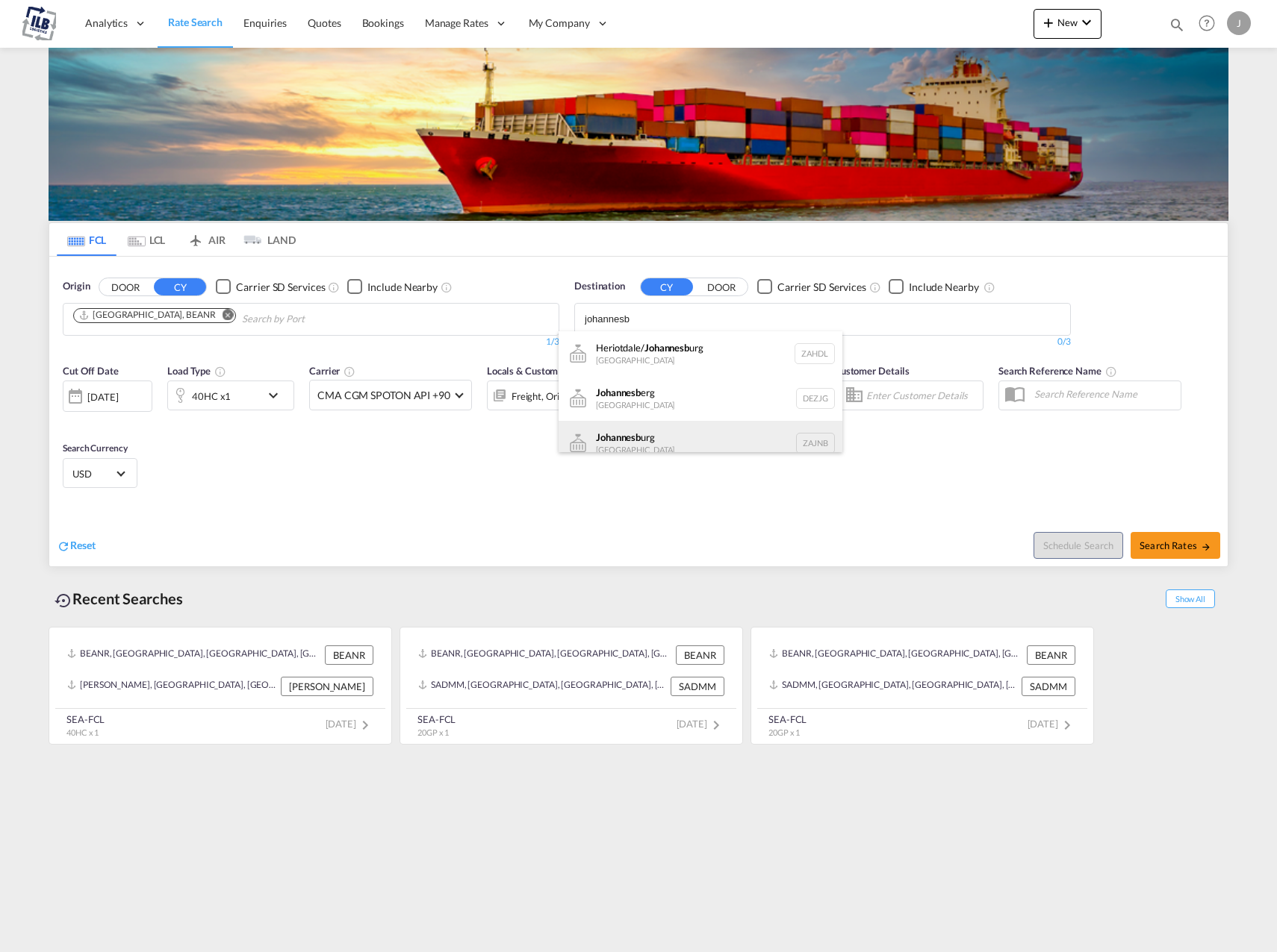
type input "johannesb"
click at [673, 432] on div "Johannesb urg South Africa ZAJNB" at bounding box center [701, 443] width 284 height 45
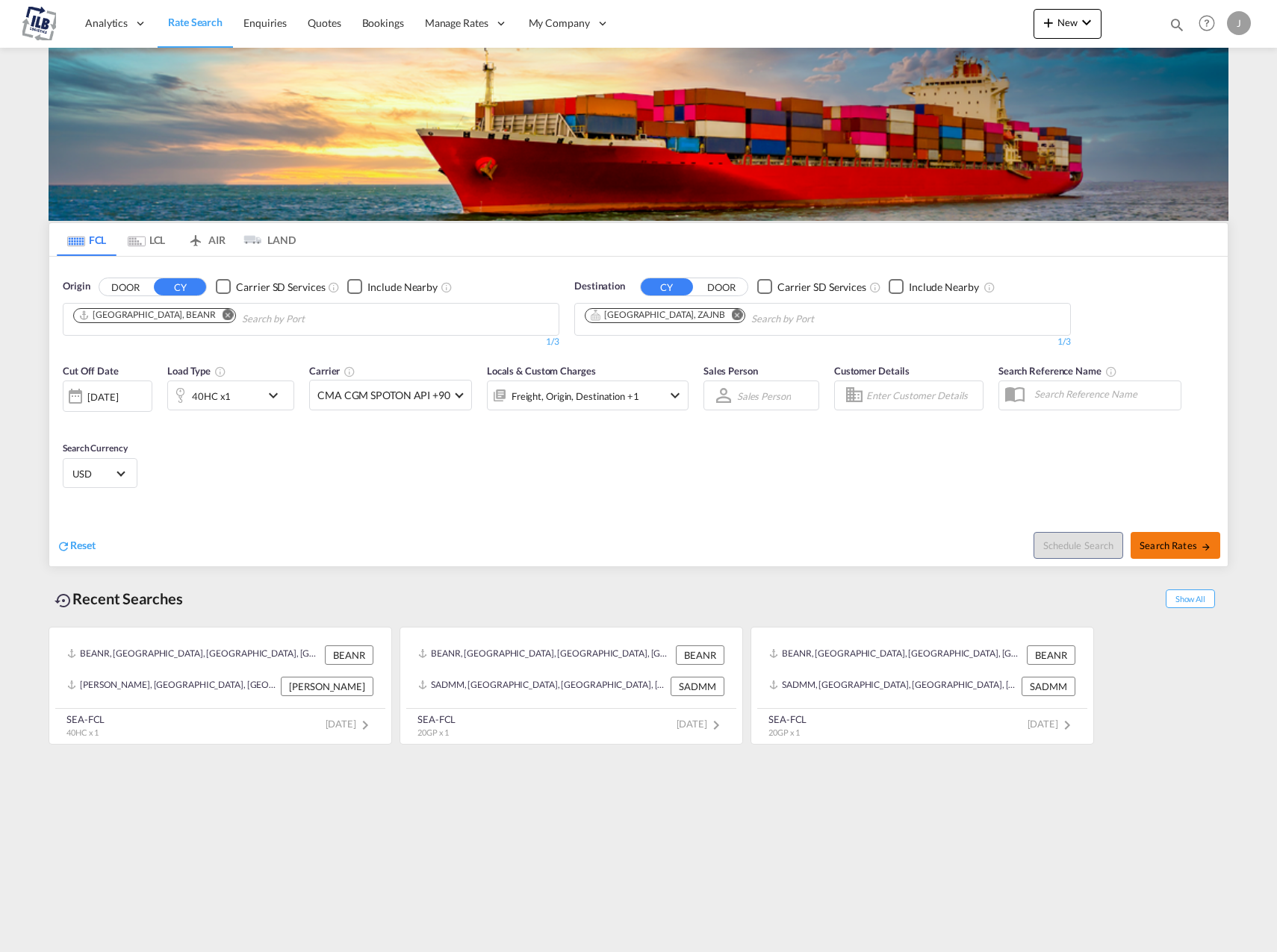
click at [1155, 541] on span "Search Rates" at bounding box center [1175, 546] width 71 height 12
type input "BEANR to ZAJNB / 20 Aug 2025"
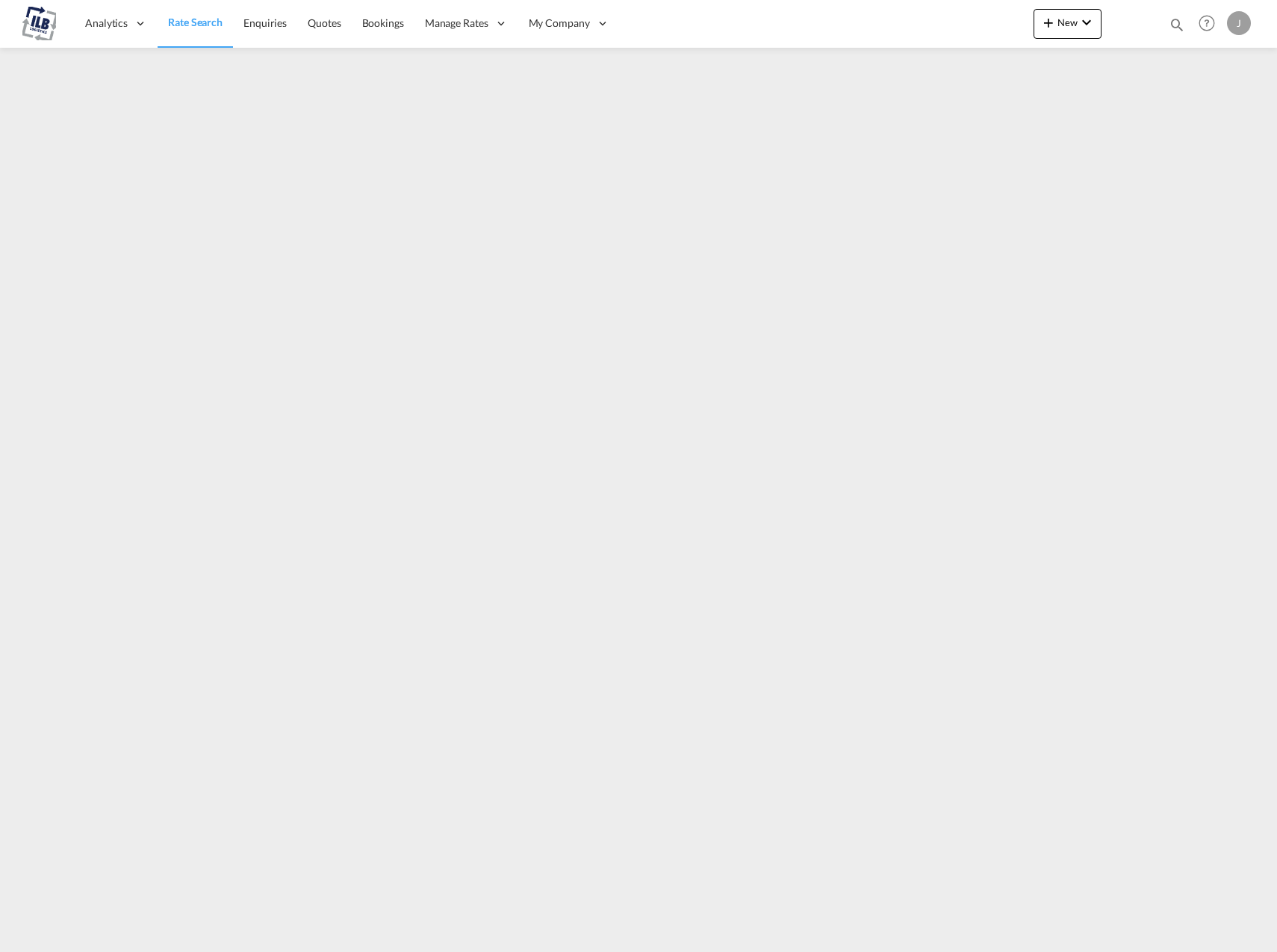
click at [178, 27] on span "Rate Search" at bounding box center [196, 21] width 54 height 13
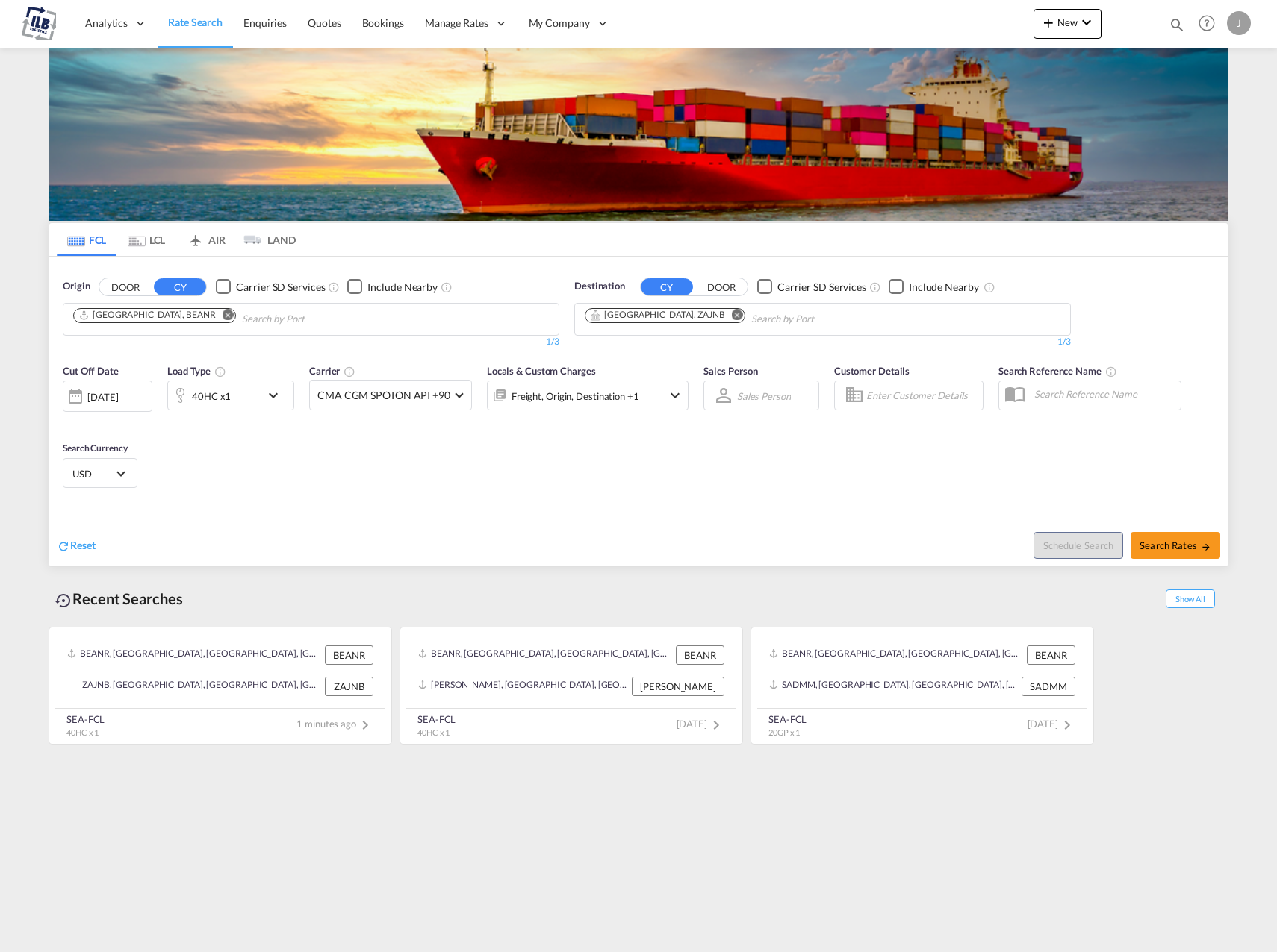
click at [628, 327] on md-chips-wrap "Johannesburg, ZAJNB" at bounding box center [741, 317] width 316 height 27
click at [732, 317] on md-icon "Remove" at bounding box center [737, 314] width 11 height 11
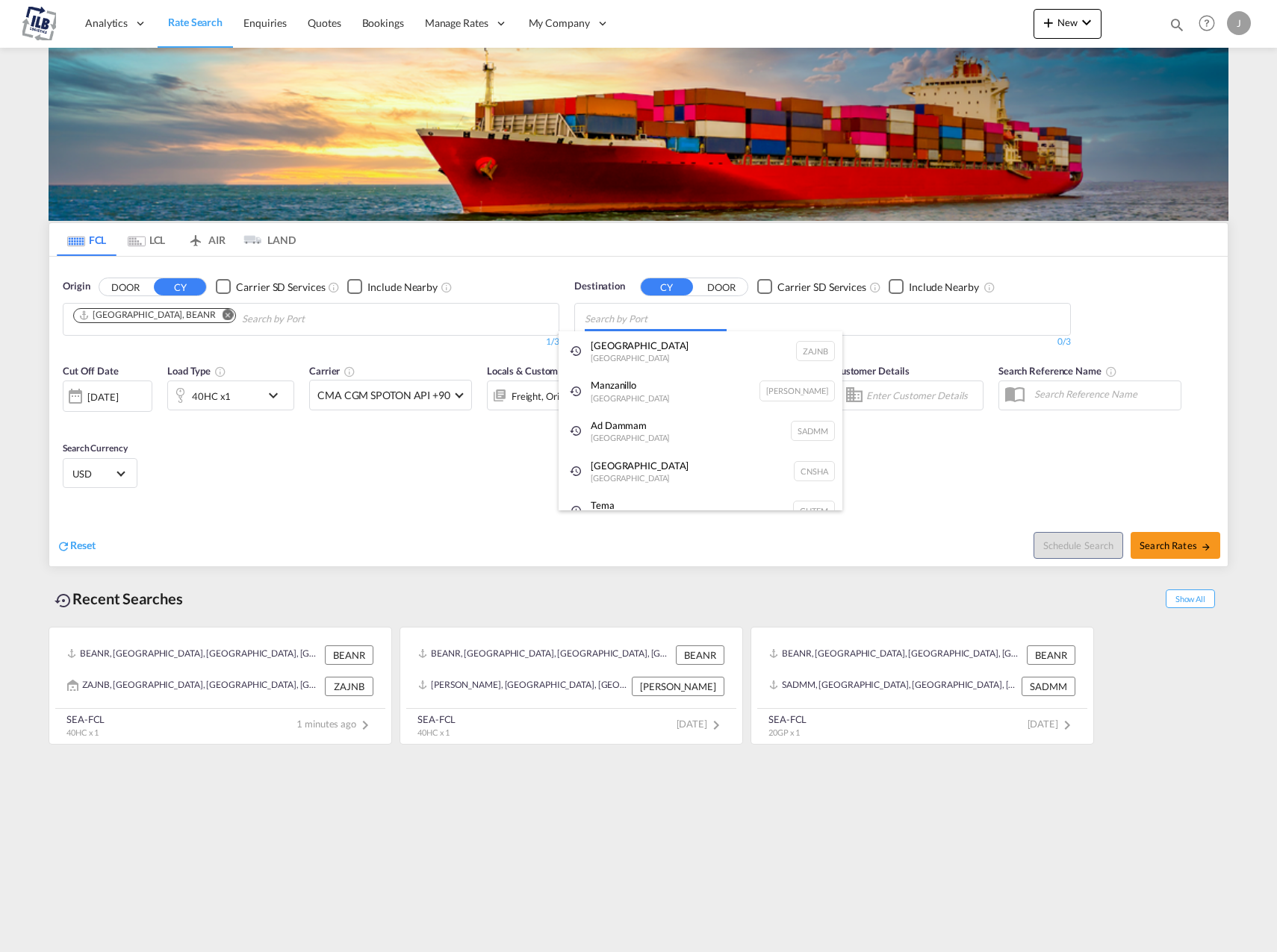
click at [686, 317] on body "Analytics Reports Dashboard Rate Search Enquiries Quotes Bookings" at bounding box center [638, 476] width 1277 height 952
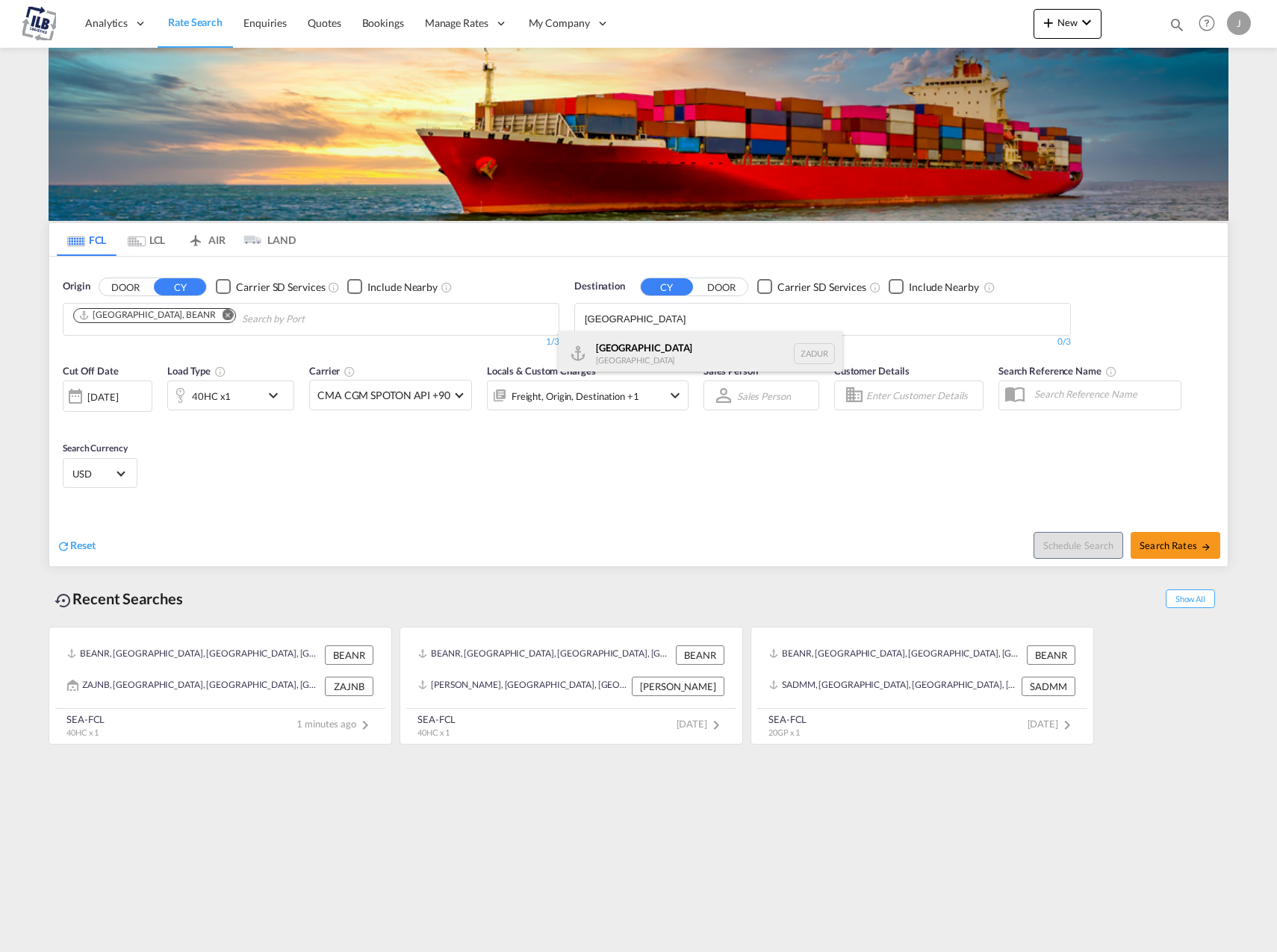
type input "durban"
click at [689, 352] on div "Durban South Africa ZADUR" at bounding box center [701, 354] width 284 height 45
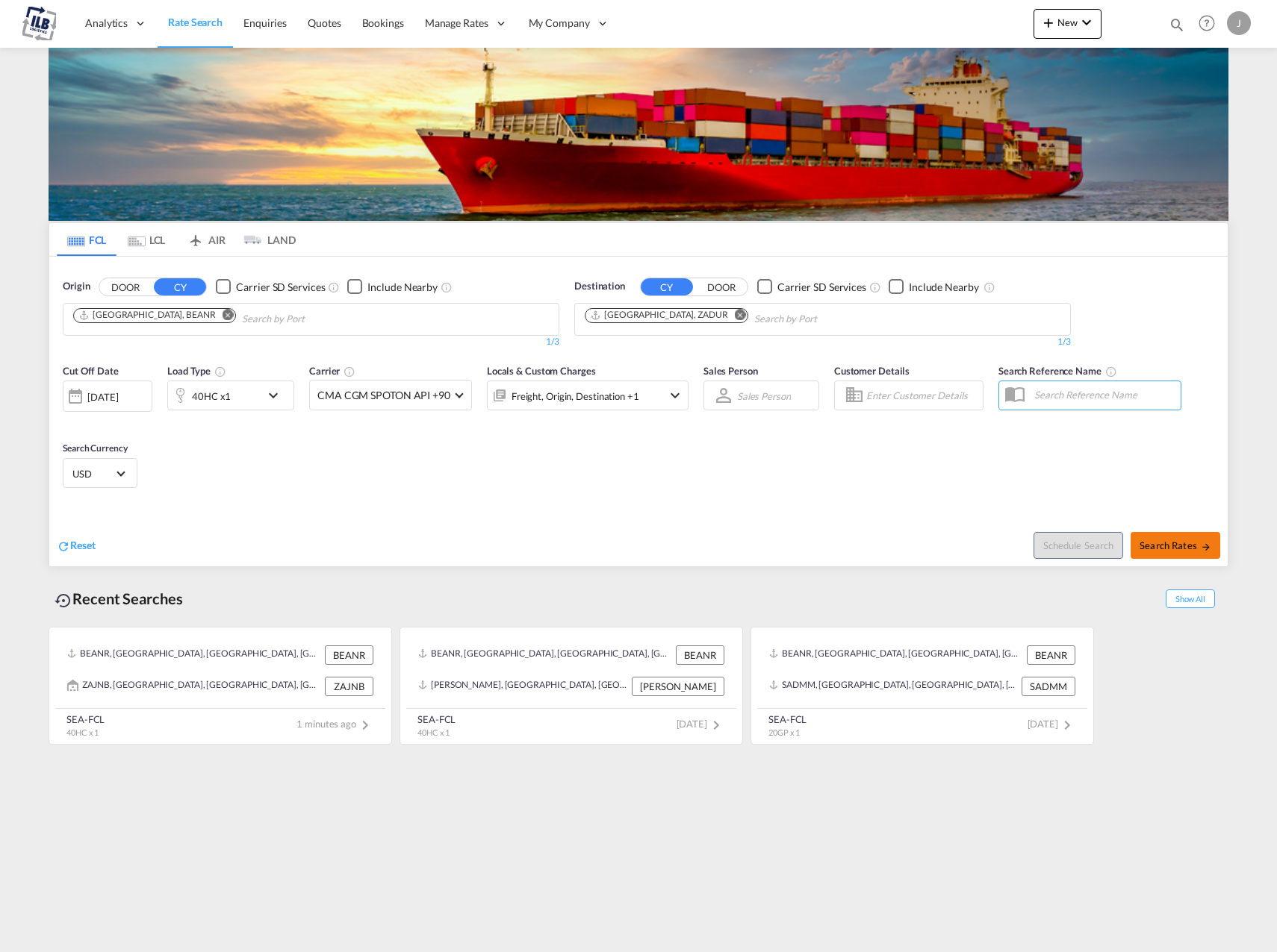
click at [1159, 540] on span "Search Rates" at bounding box center [1175, 546] width 71 height 12
type input "BEANR to ZADUR / 20 Aug 2025"
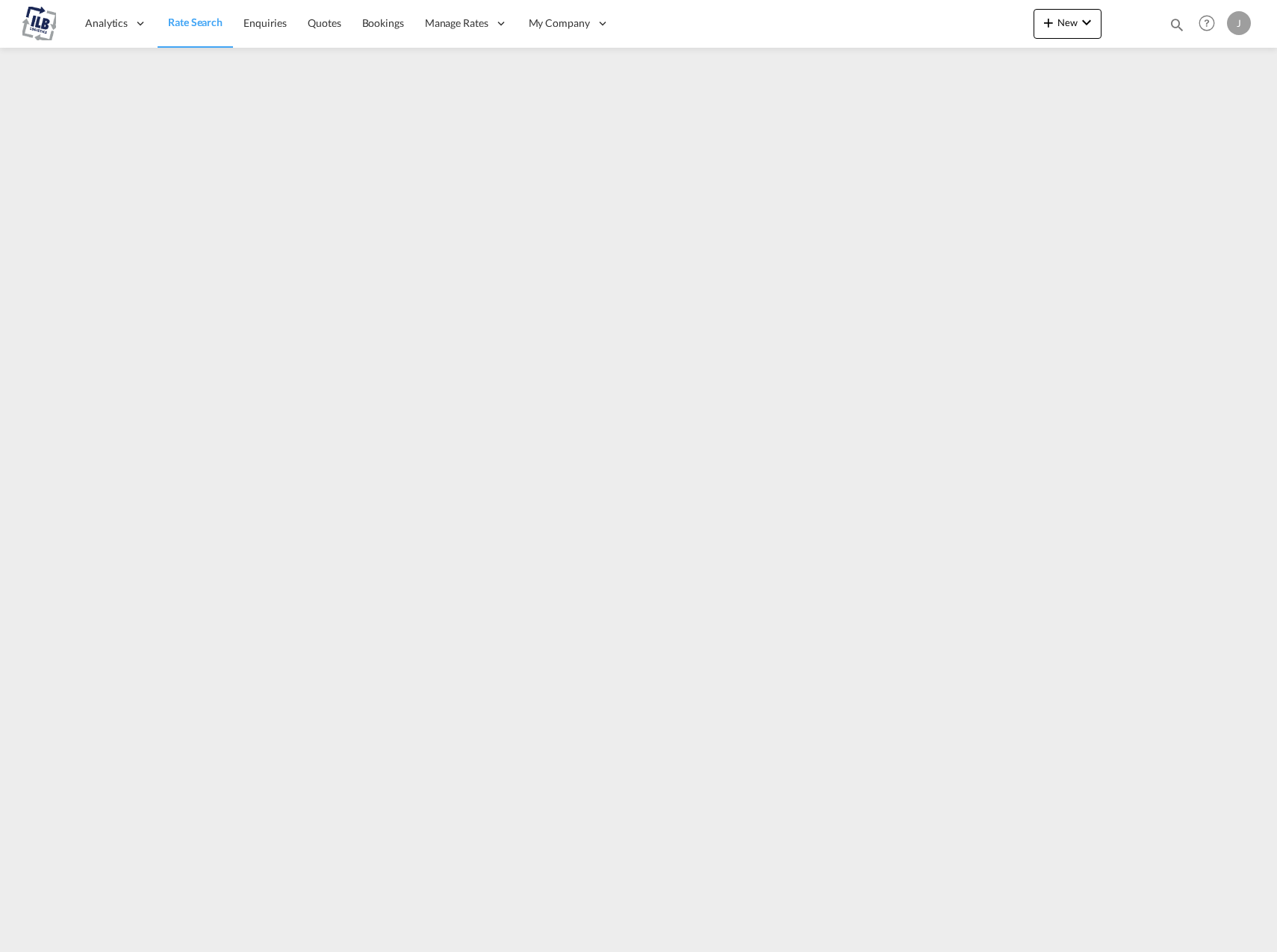
click at [200, 20] on span "Rate Search" at bounding box center [196, 21] width 54 height 13
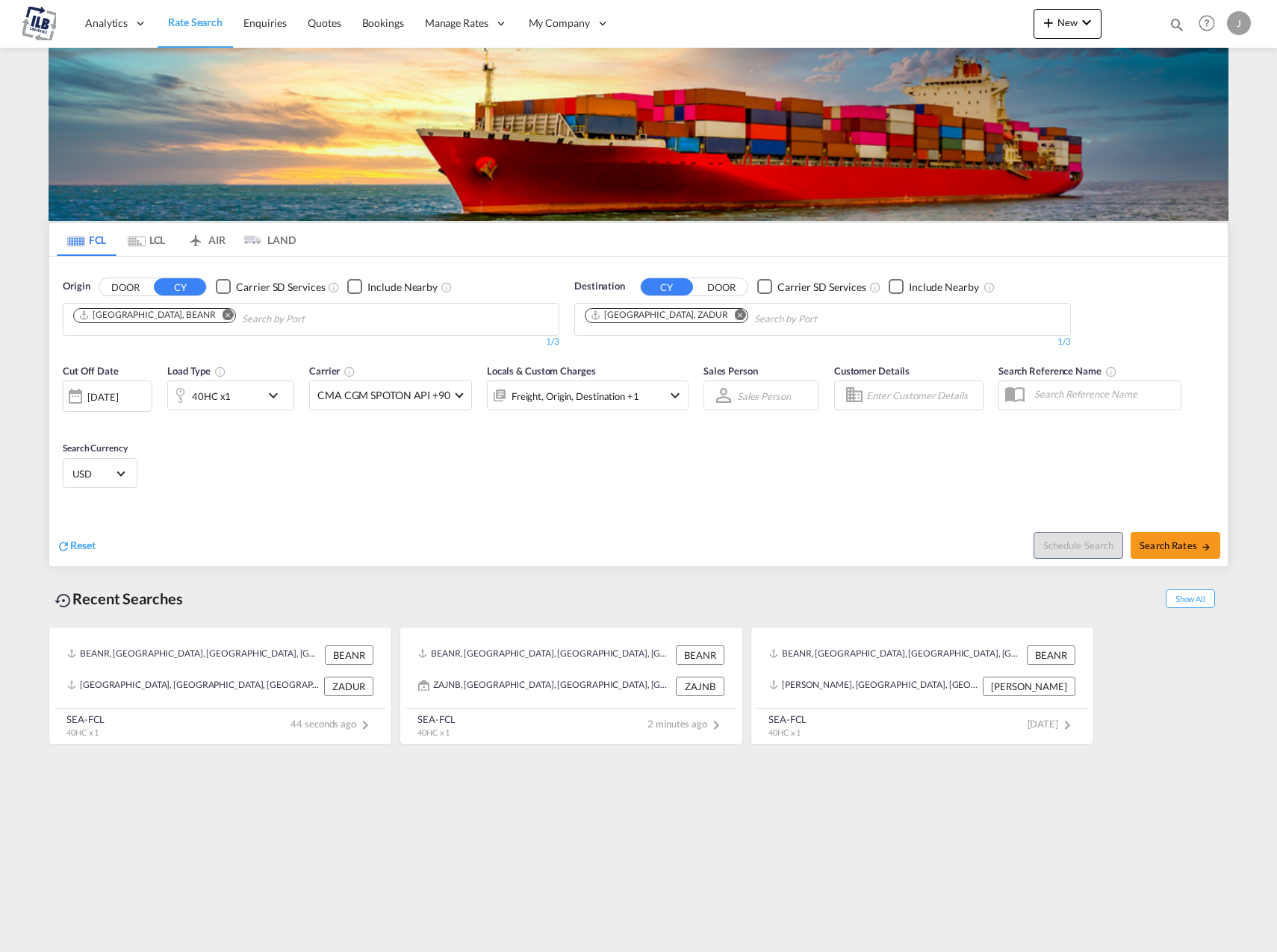
click at [735, 313] on md-icon "Remove" at bounding box center [740, 314] width 11 height 11
click at [658, 319] on input "Chips input." at bounding box center [656, 320] width 142 height 24
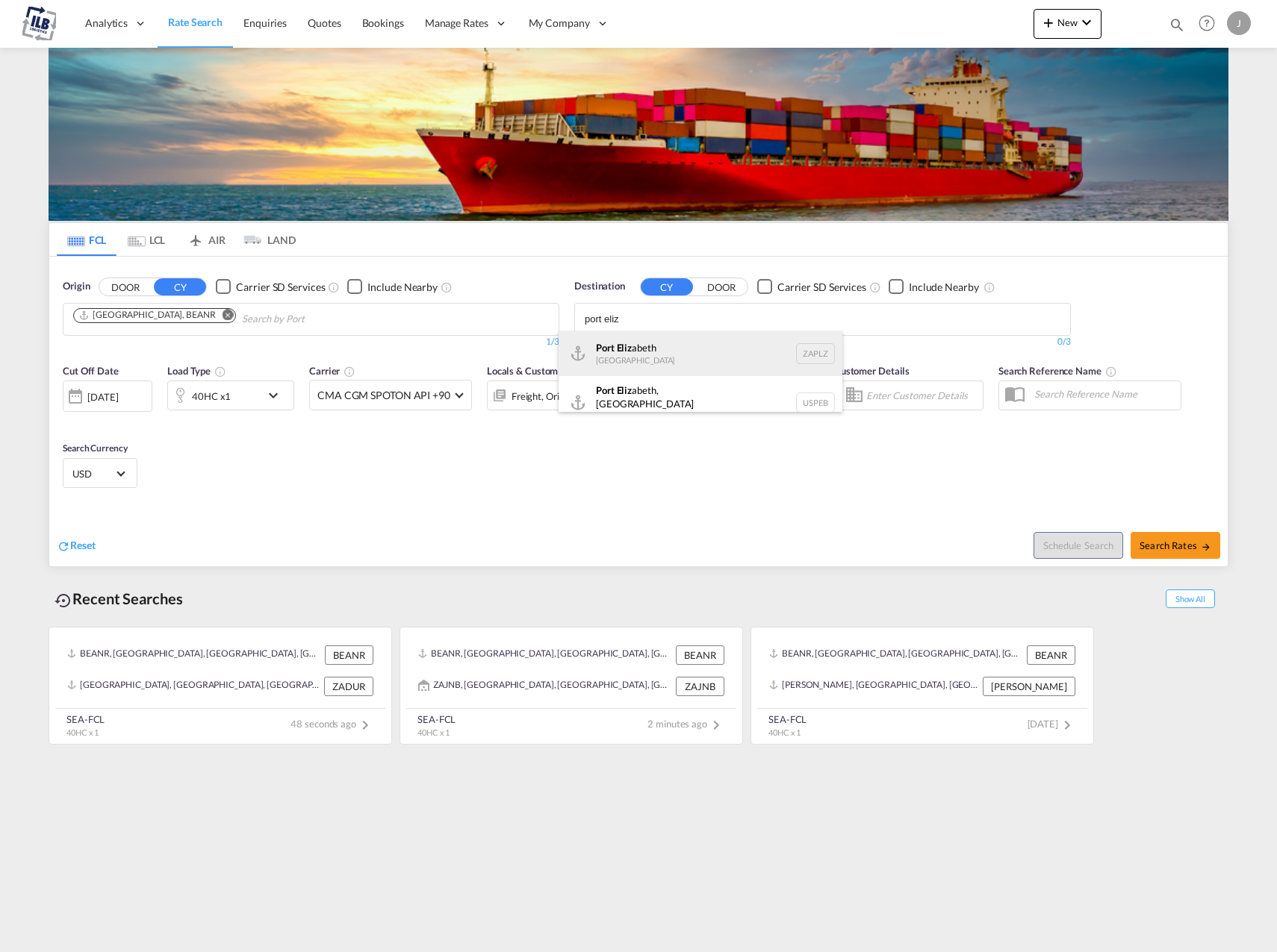
type input "port eliz"
click at [658, 341] on div "Port Eliz abeth South Africa ZAPLZ" at bounding box center [701, 354] width 284 height 45
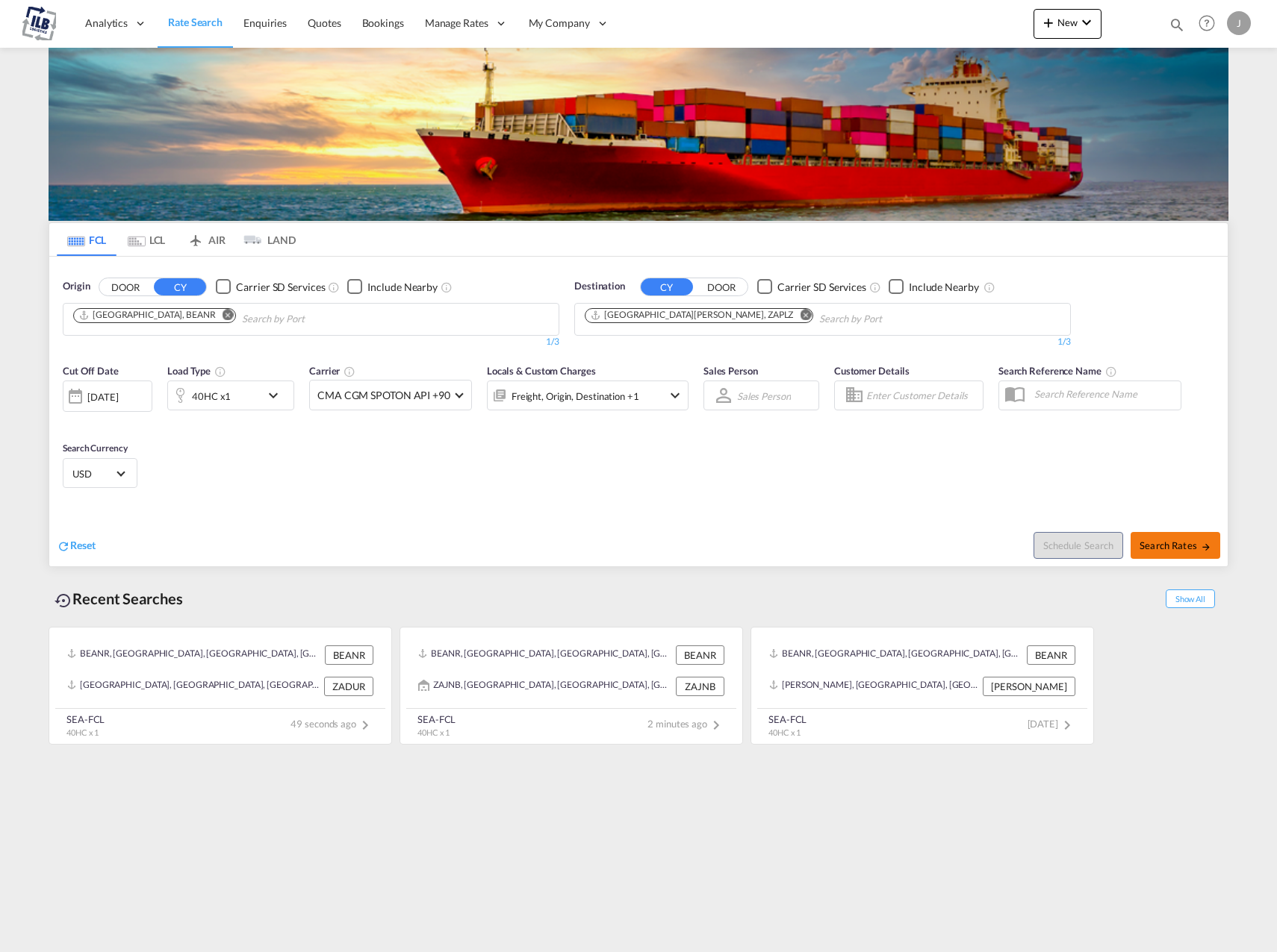
click at [1174, 547] on span "Search Rates" at bounding box center [1175, 546] width 71 height 12
type input "BEANR to ZAPLZ / 20 Aug 2025"
